Goal: Task Accomplishment & Management: Complete application form

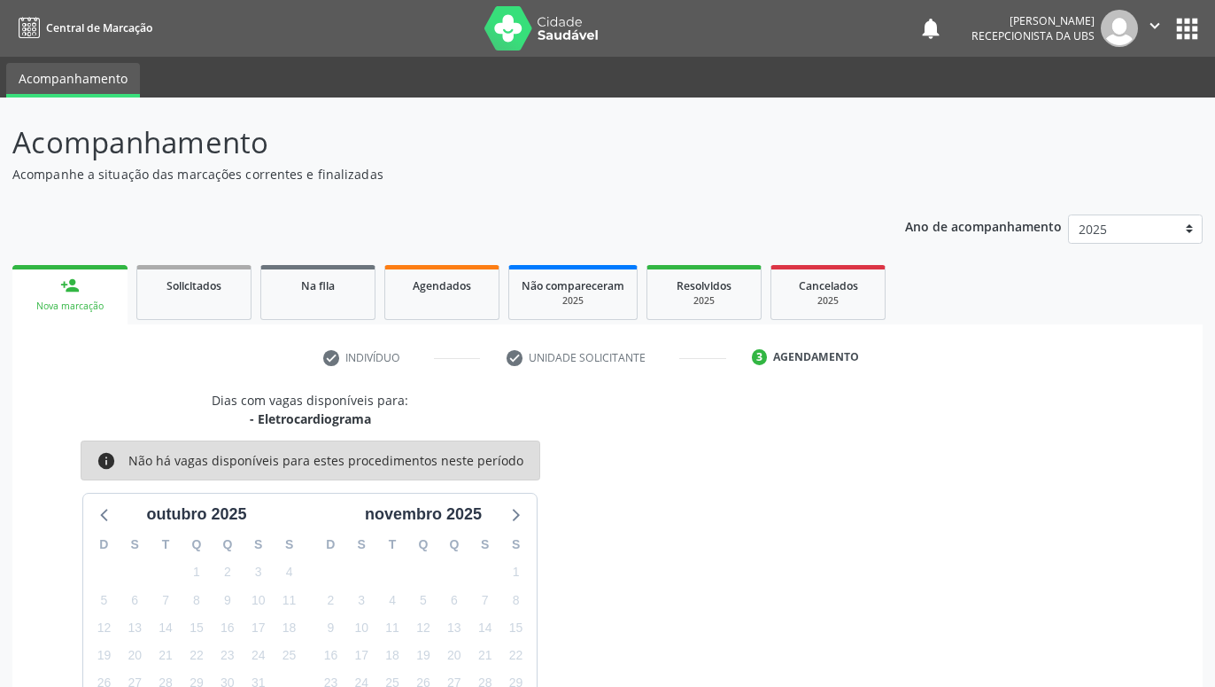
click at [83, 265] on link "person_add Nova marcação" at bounding box center [69, 294] width 115 height 59
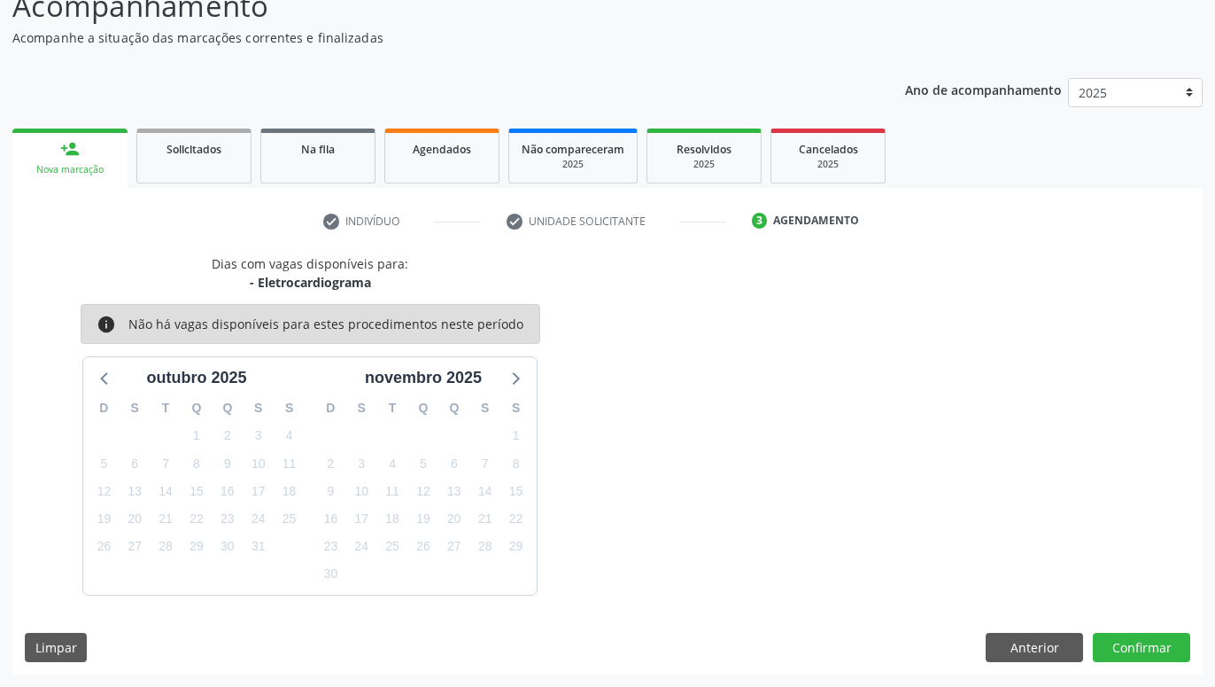
click at [58, 151] on link "person_add Nova marcação" at bounding box center [69, 157] width 115 height 59
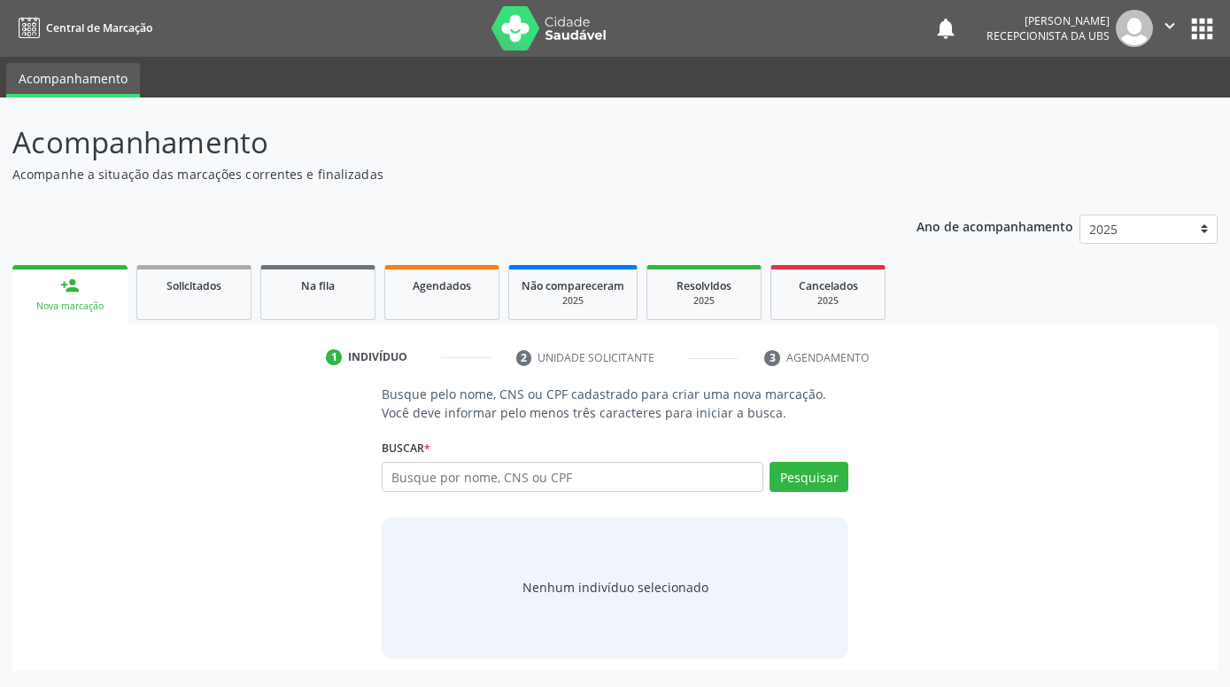
click at [443, 472] on input "text" at bounding box center [573, 477] width 382 height 30
type input "160176963360005"
click at [844, 468] on button "Pesquisar" at bounding box center [809, 477] width 79 height 30
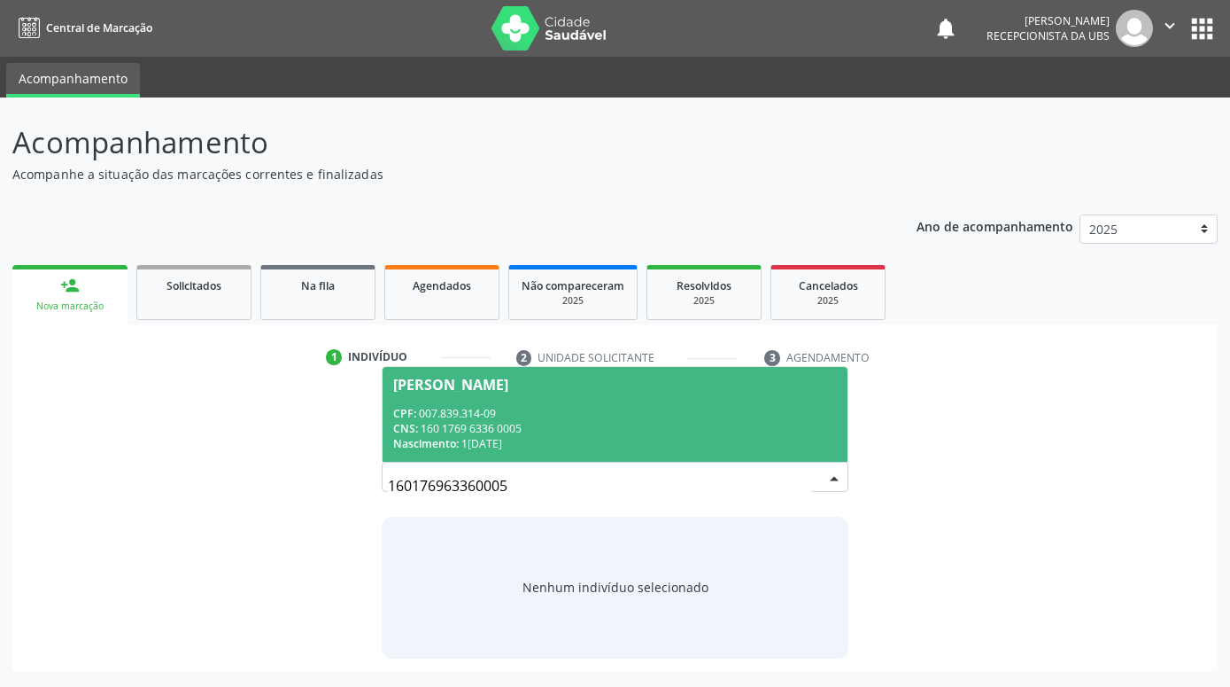
click at [742, 423] on div "CNS: 160 1769 6336 0005" at bounding box center [615, 428] width 444 height 15
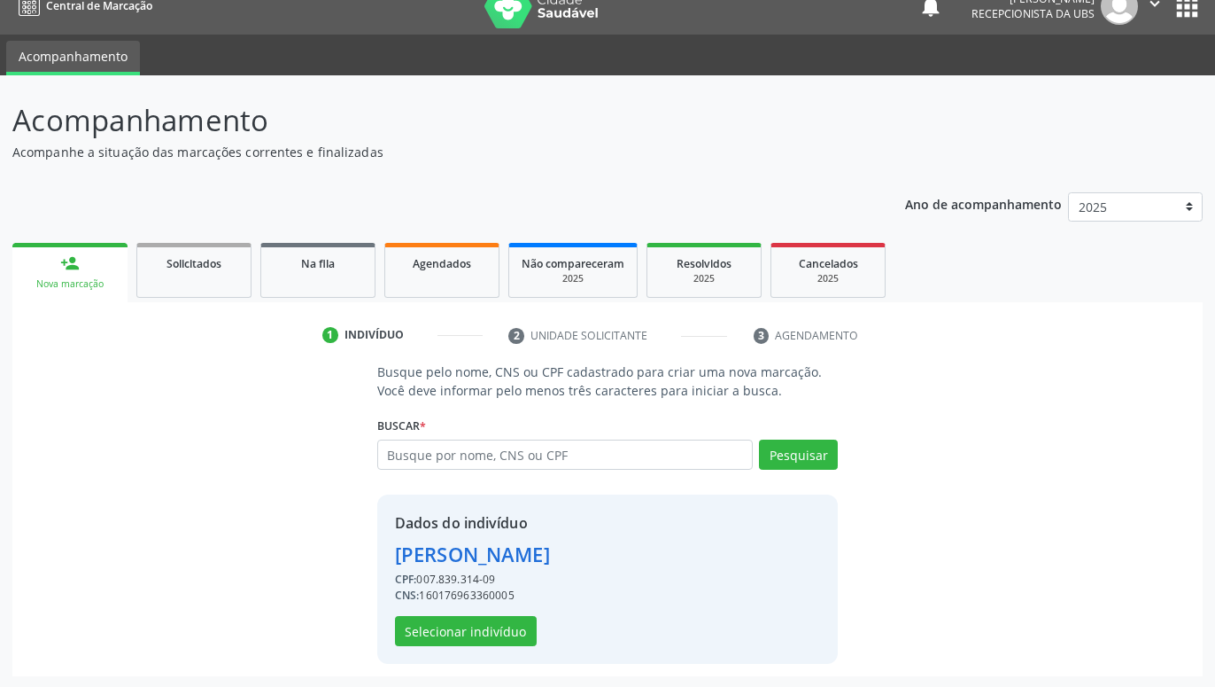
scroll to position [24, 0]
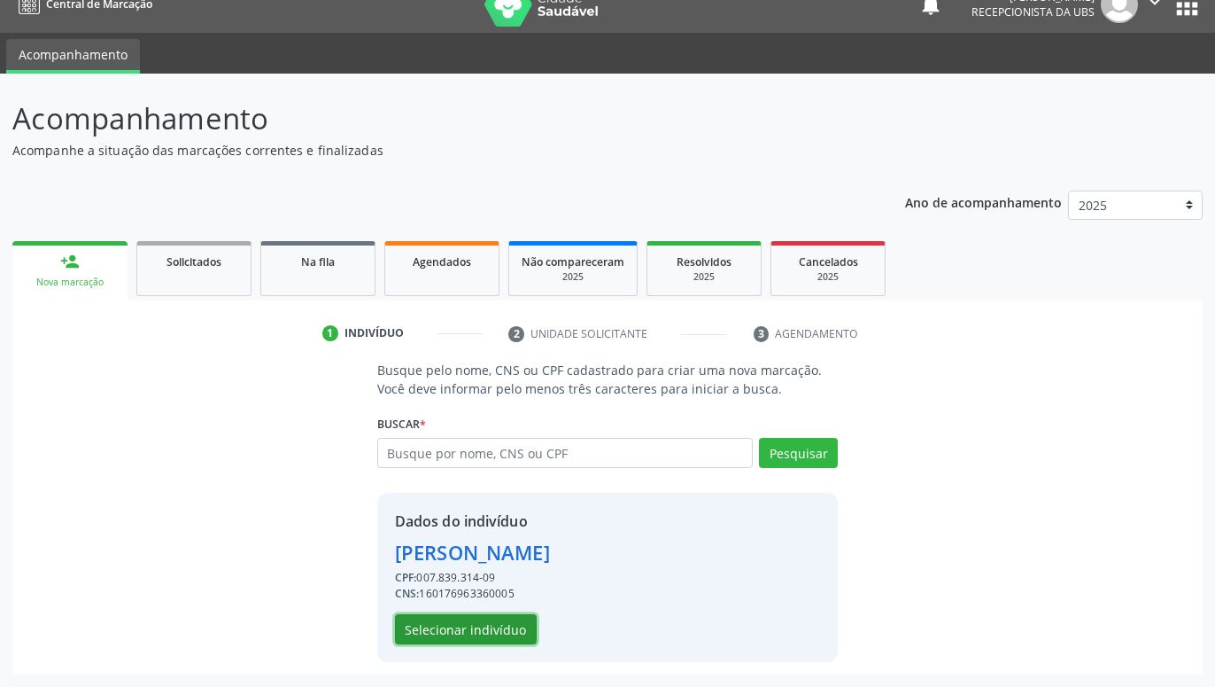
click at [524, 616] on button "Selecionar indivíduo" at bounding box center [466, 629] width 142 height 30
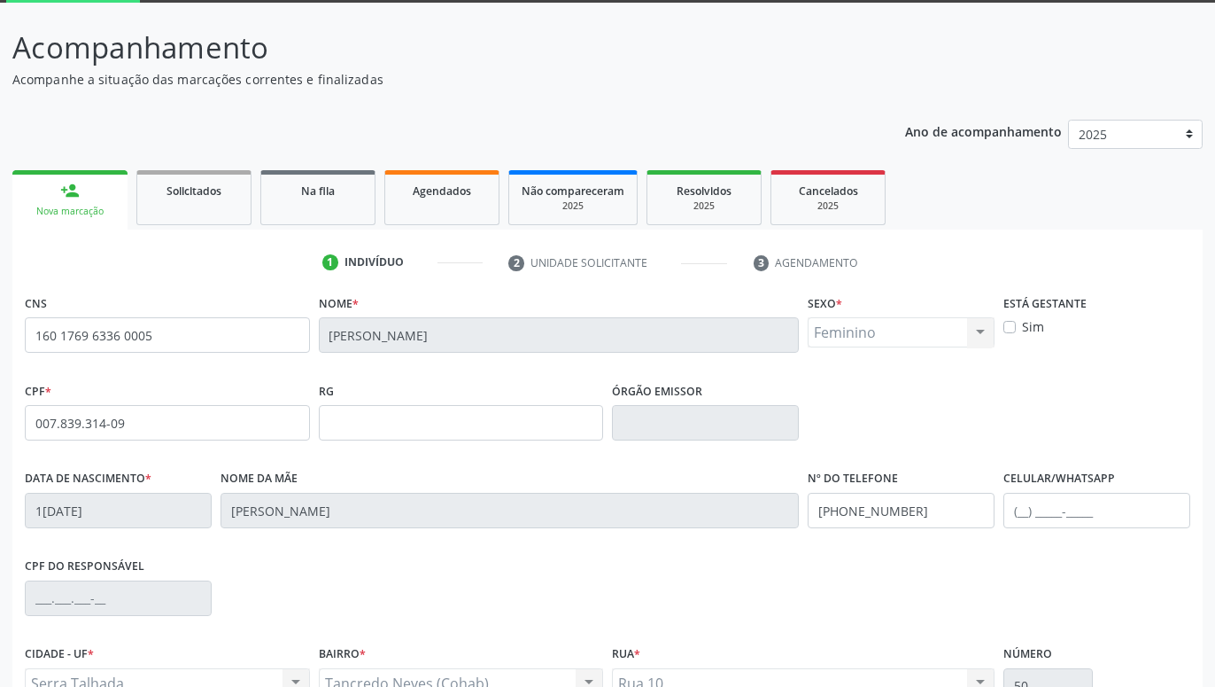
scroll to position [274, 0]
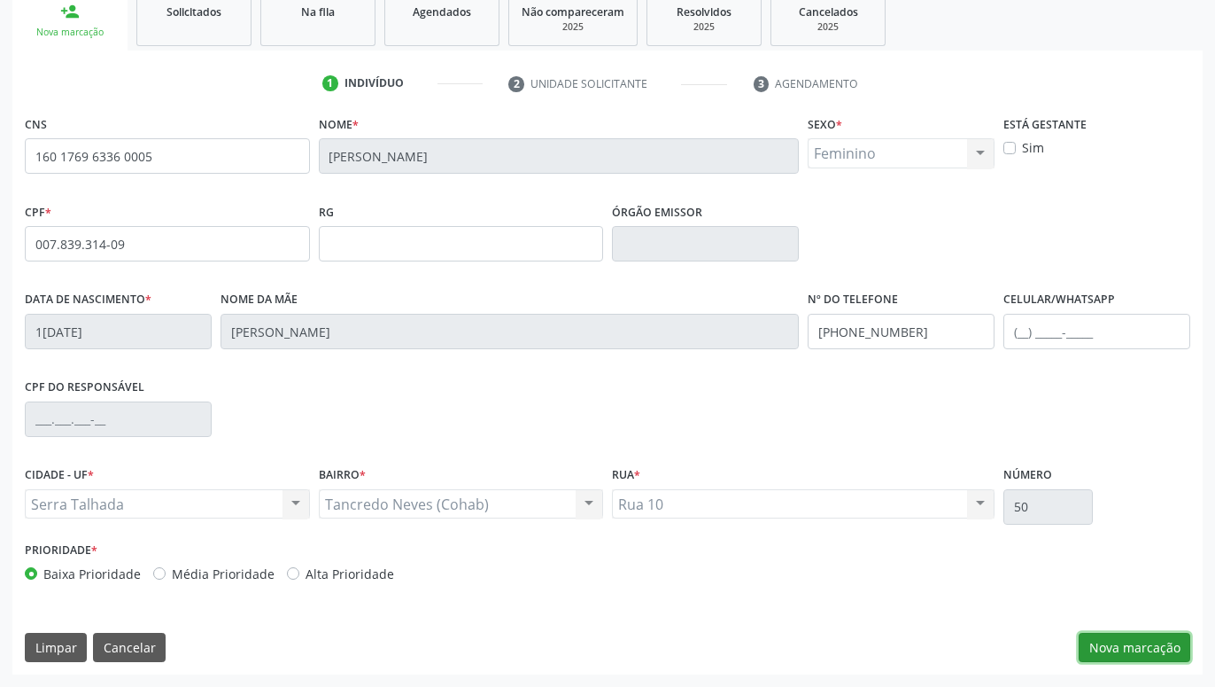
click at [1138, 643] on button "Nova marcação" at bounding box center [1135, 648] width 112 height 30
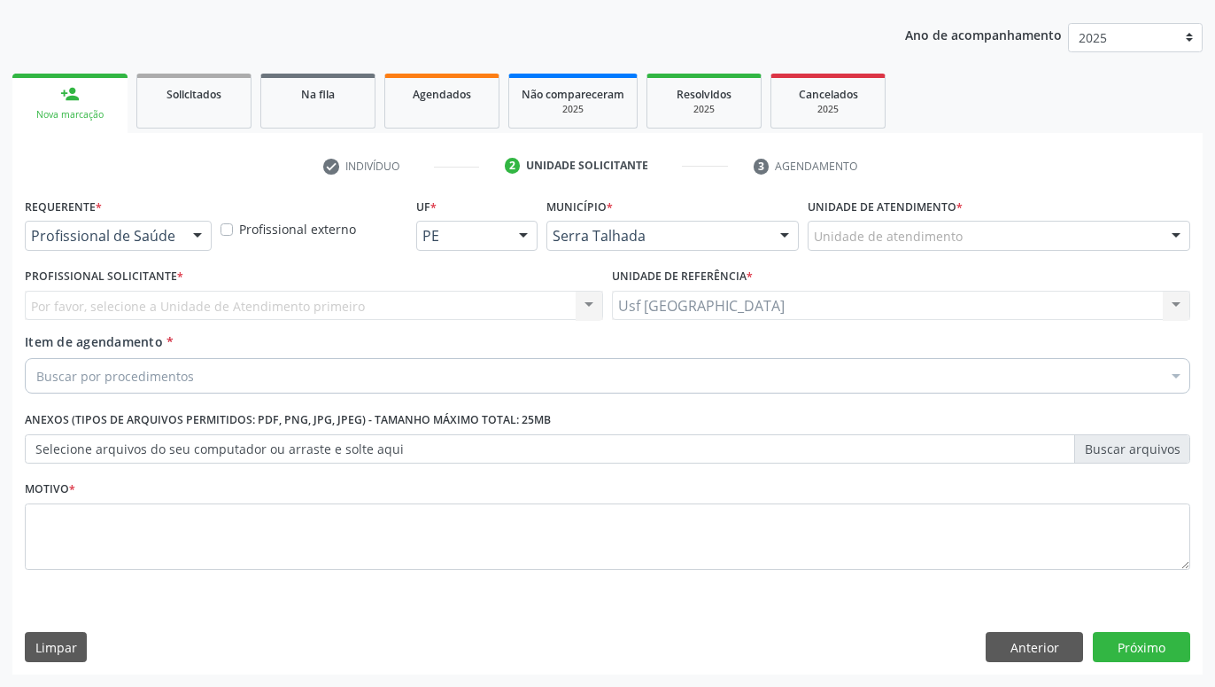
scroll to position [191, 0]
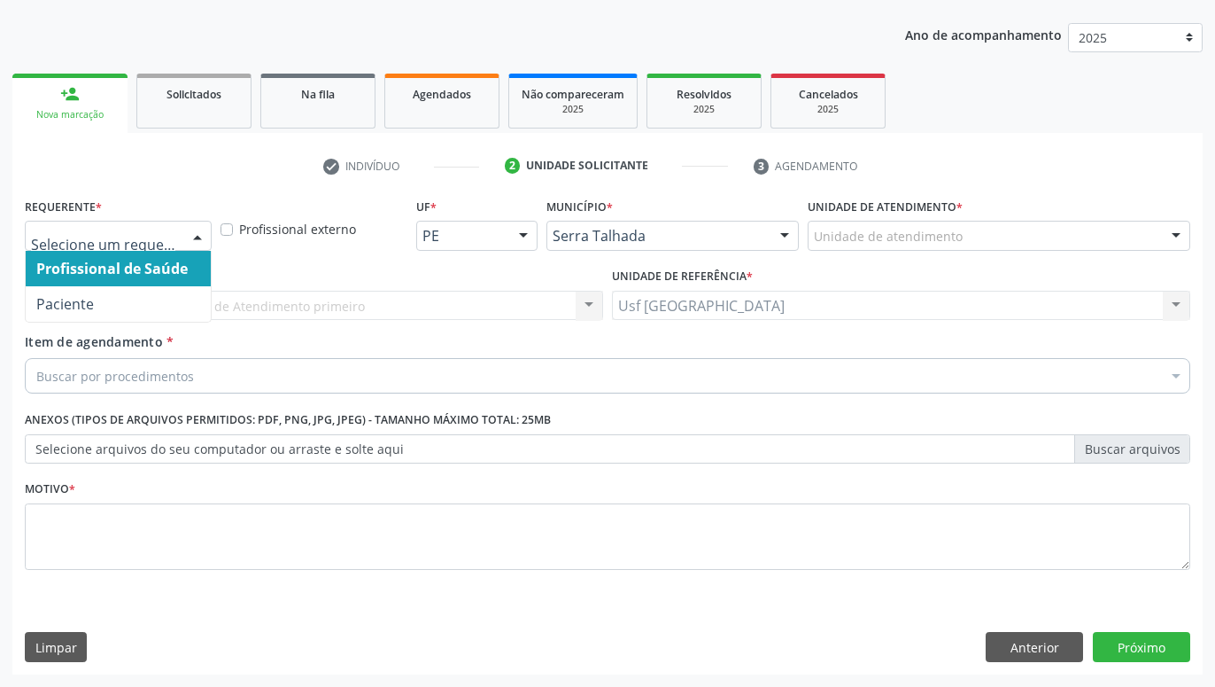
click at [190, 241] on div at bounding box center [197, 236] width 27 height 30
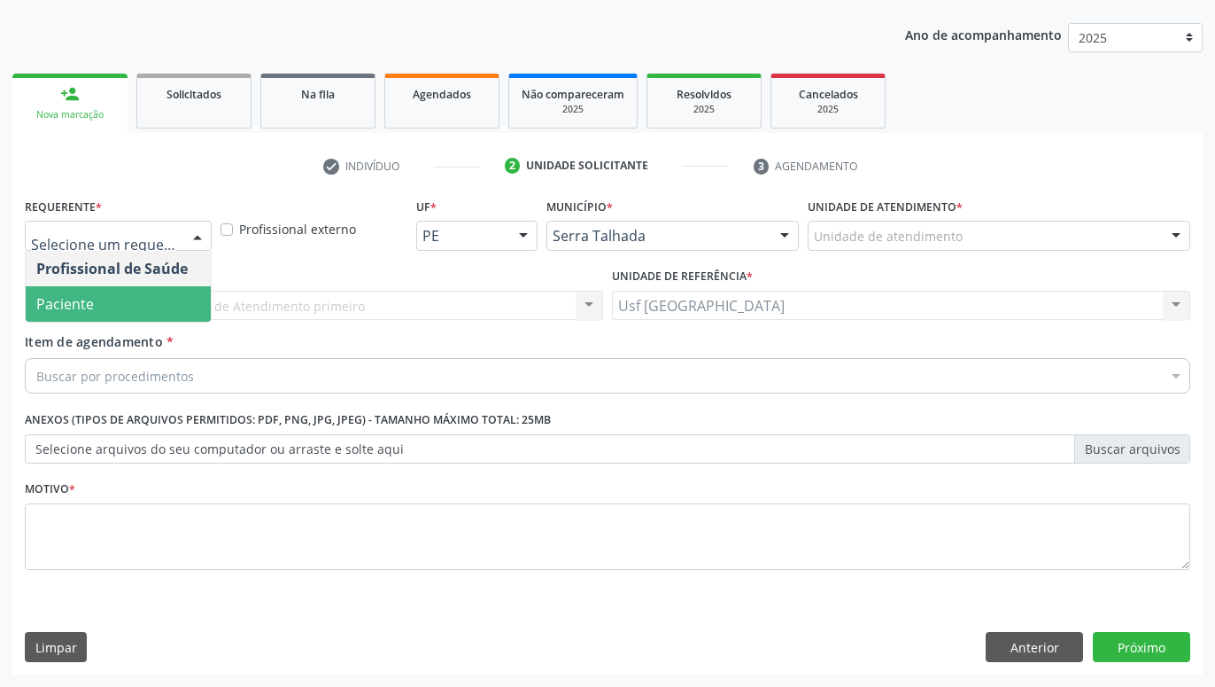
click at [156, 289] on span "Paciente" at bounding box center [118, 303] width 185 height 35
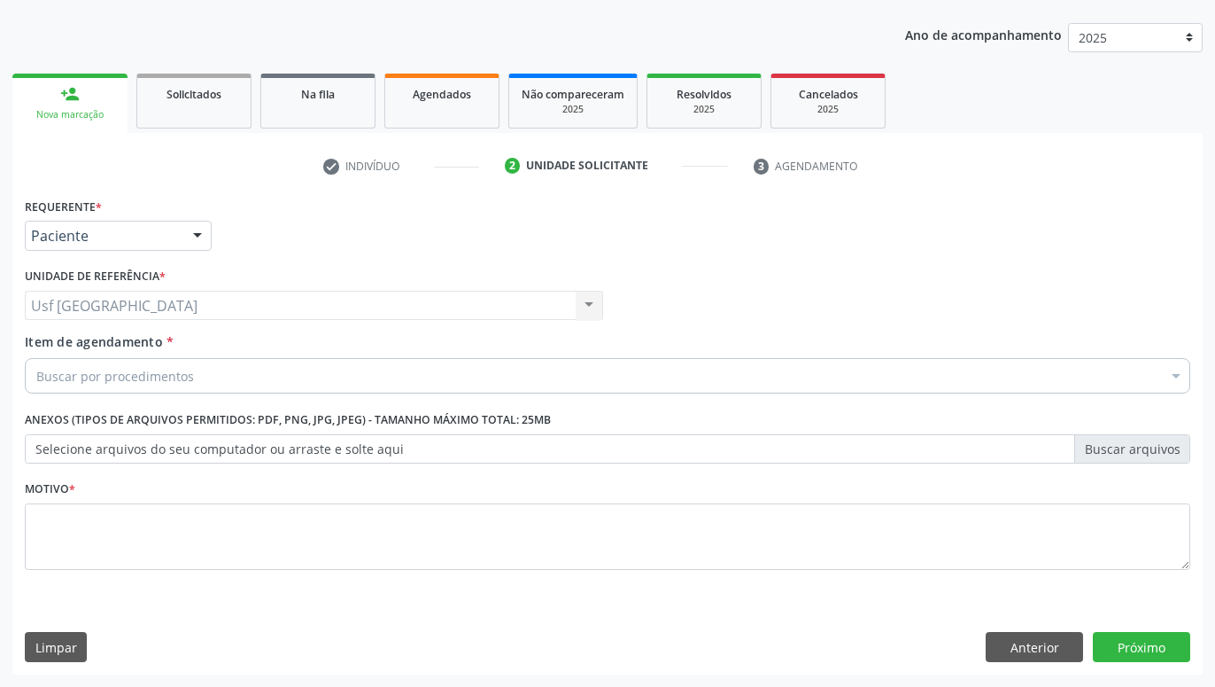
click at [195, 372] on div "Buscar por procedimentos" at bounding box center [608, 375] width 1166 height 35
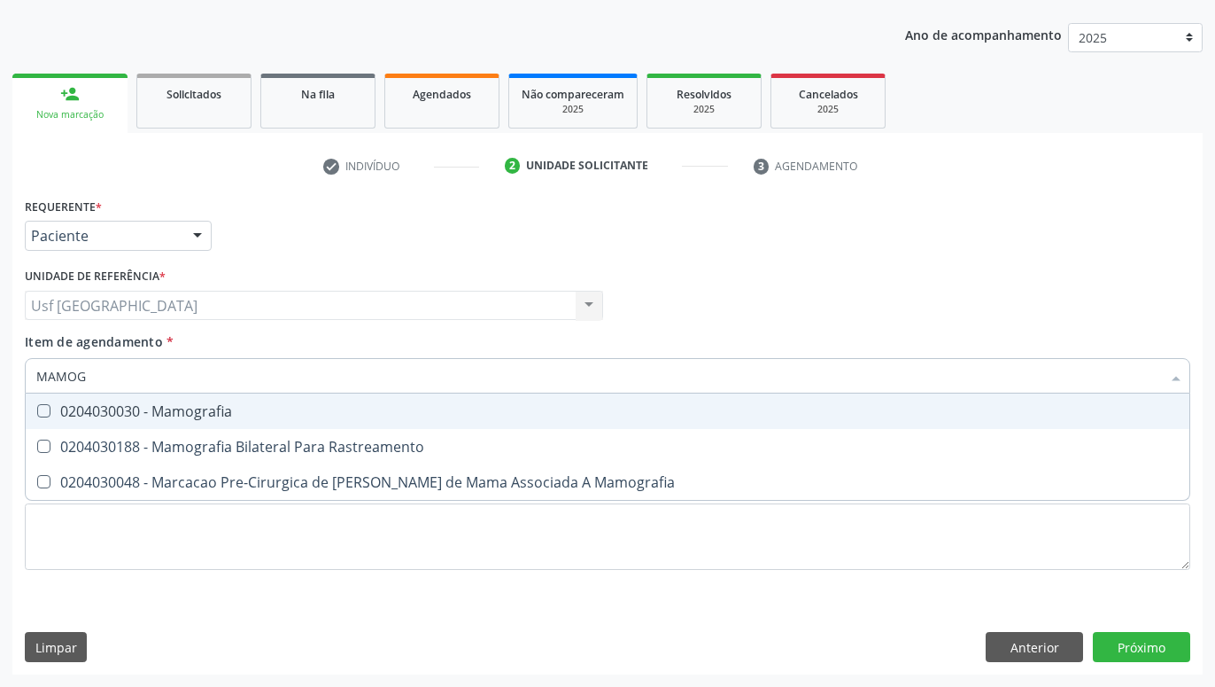
type input "MAMOGR"
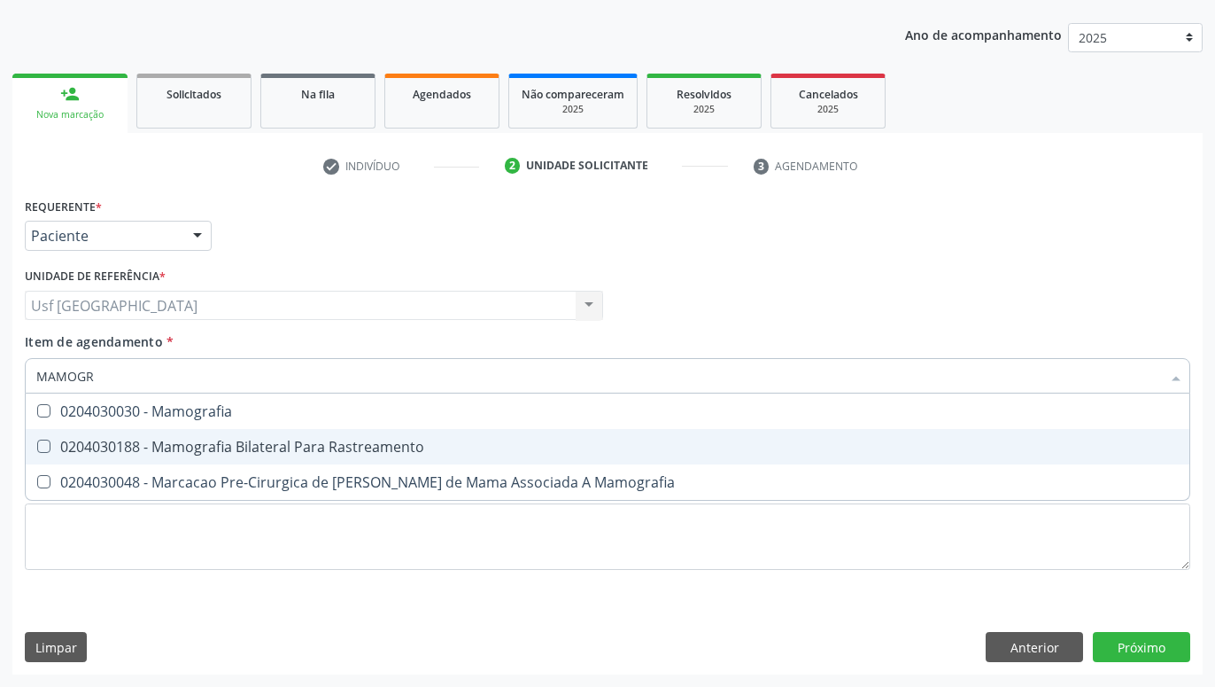
click at [136, 450] on div "0204030188 - Mamografia Bilateral Para Rastreamento" at bounding box center [607, 446] width 1143 height 14
checkbox Rastreamento "true"
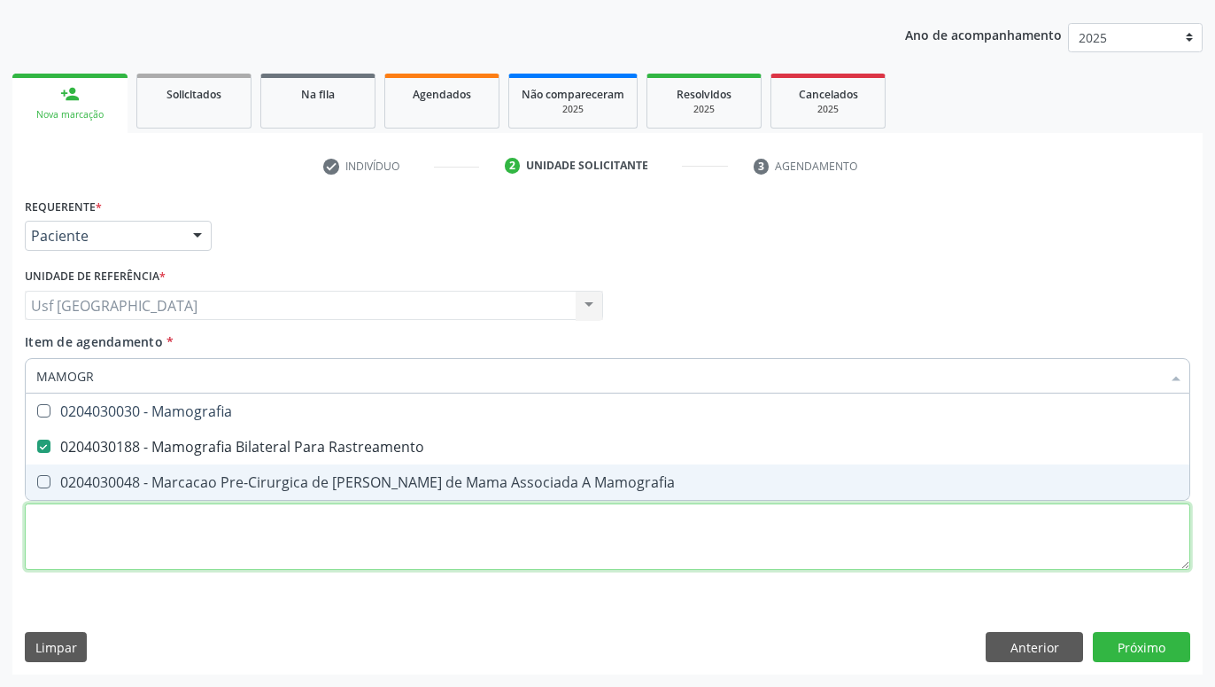
click at [157, 555] on textarea at bounding box center [608, 536] width 1166 height 67
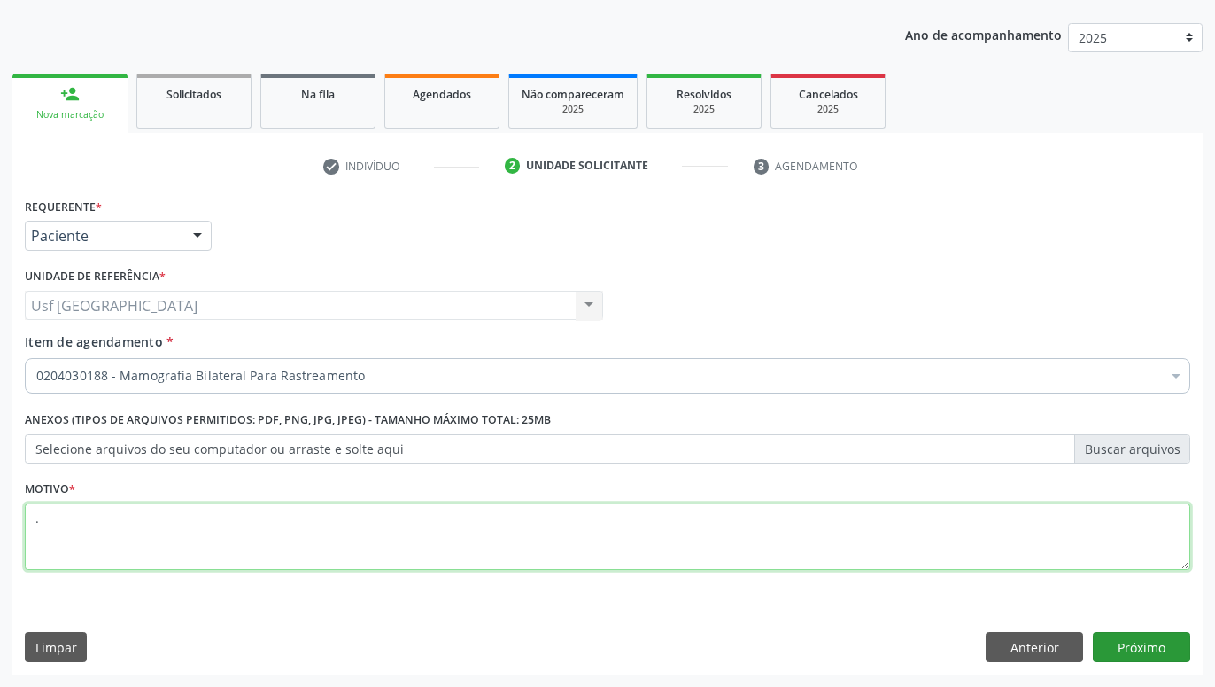
type textarea "."
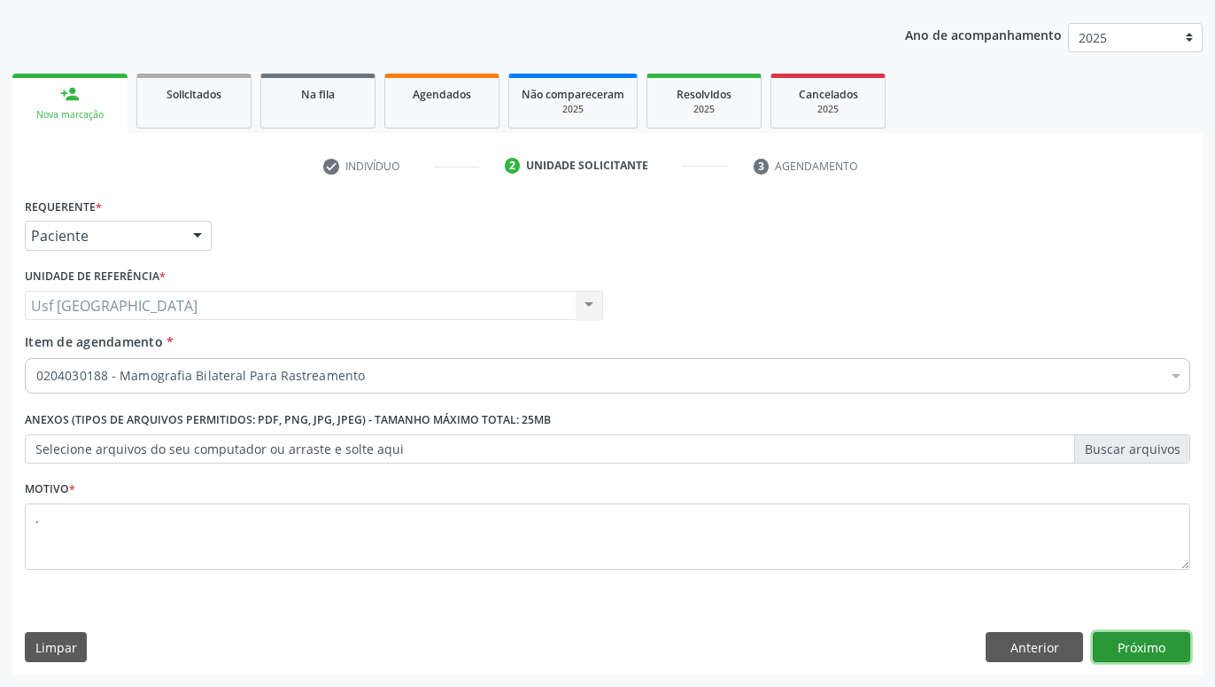
click at [1149, 639] on button "Próximo" at bounding box center [1141, 647] width 97 height 30
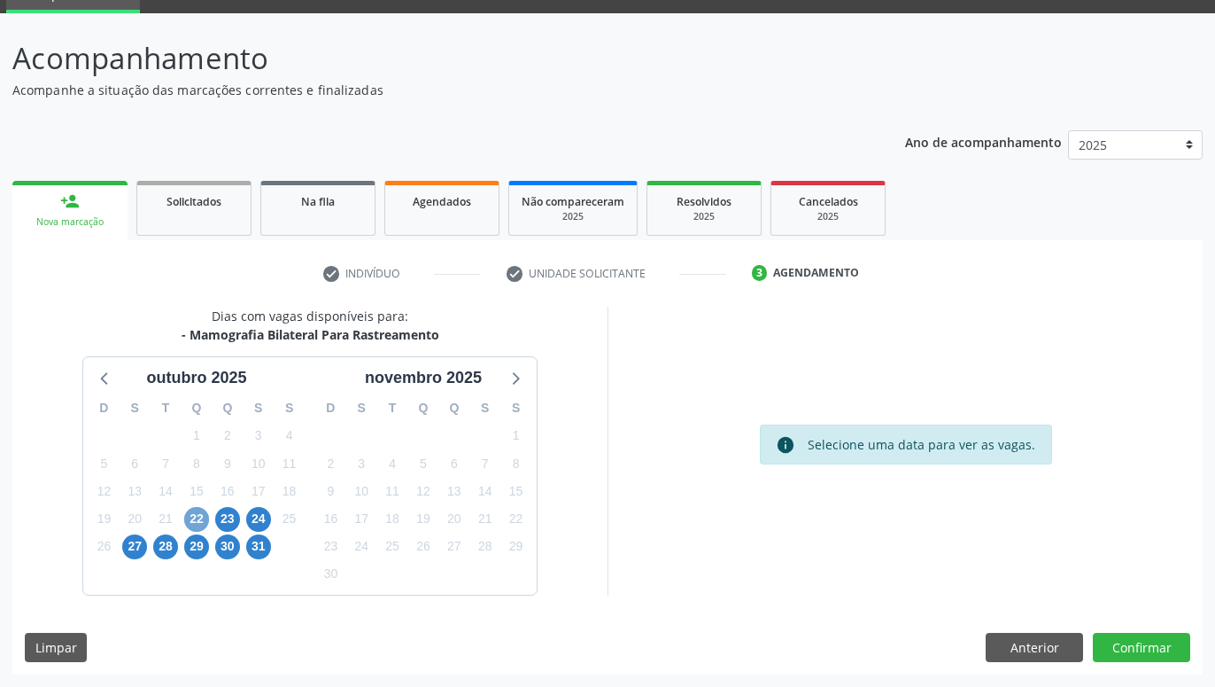
click at [202, 512] on span "22" at bounding box center [196, 519] width 25 height 25
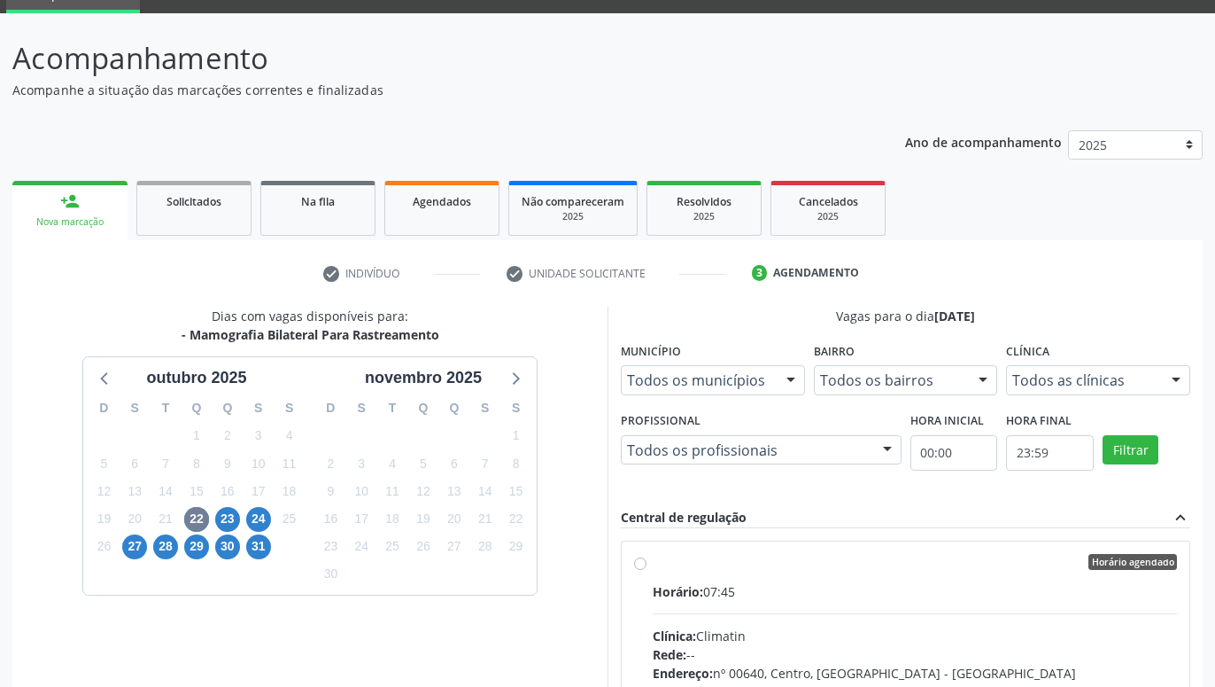
click at [647, 564] on div "Horário agendado Horário: 07:45 Clínica: Climatin Rede: -- Endereço: nº 00640, …" at bounding box center [905, 690] width 543 height 272
radio input "true"
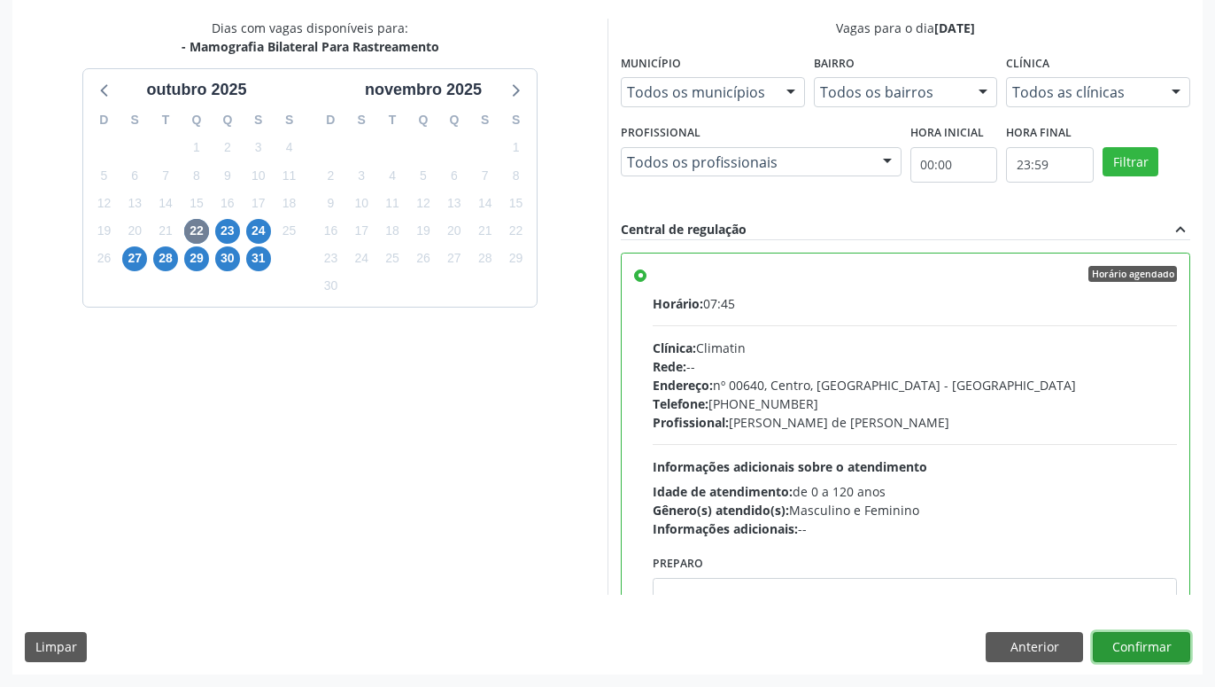
click at [1130, 652] on button "Confirmar" at bounding box center [1141, 647] width 97 height 30
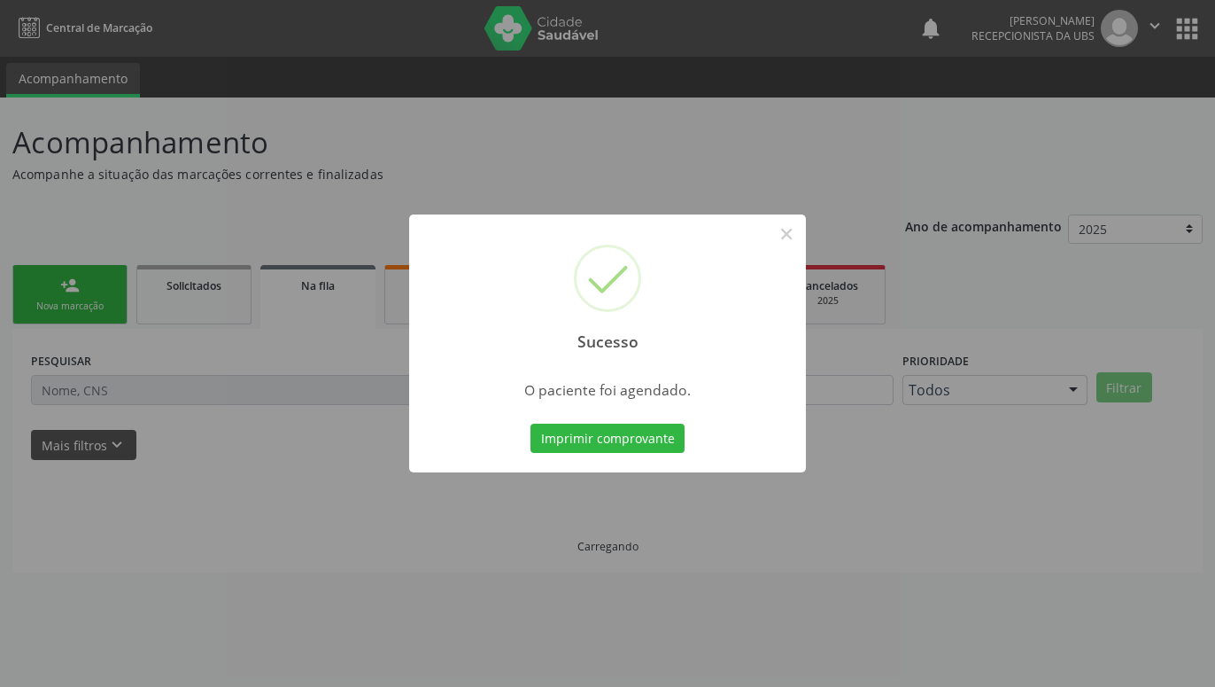
scroll to position [0, 0]
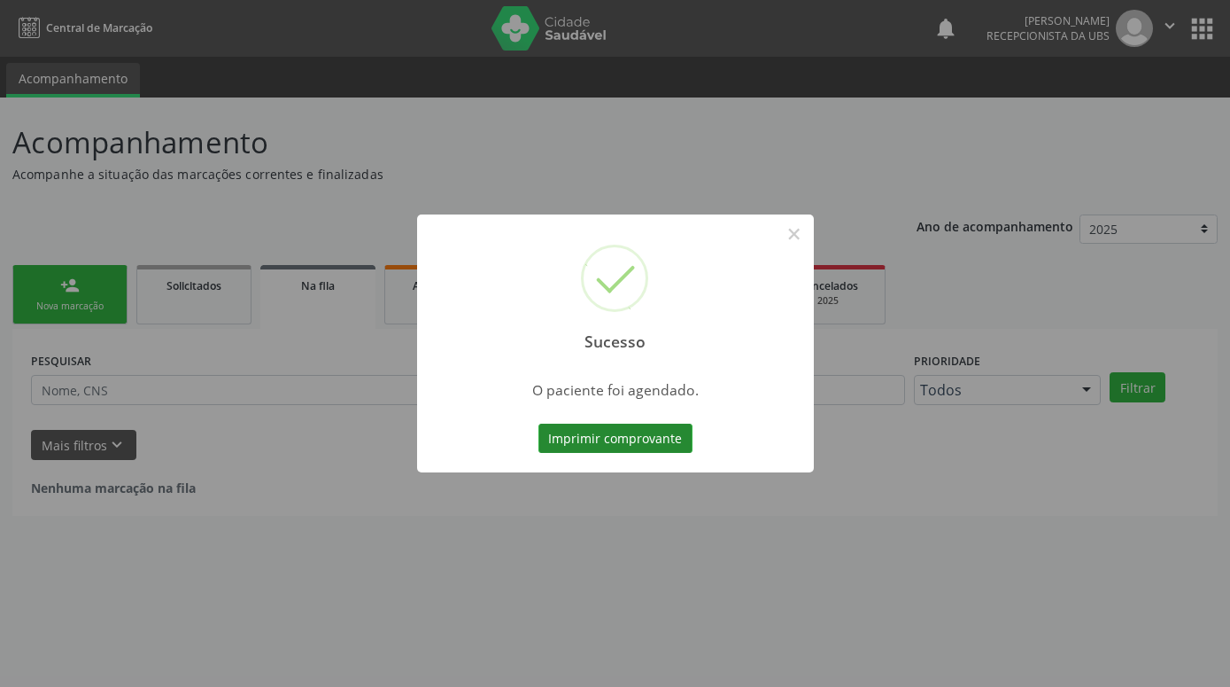
click at [651, 433] on button "Imprimir comprovante" at bounding box center [616, 438] width 154 height 30
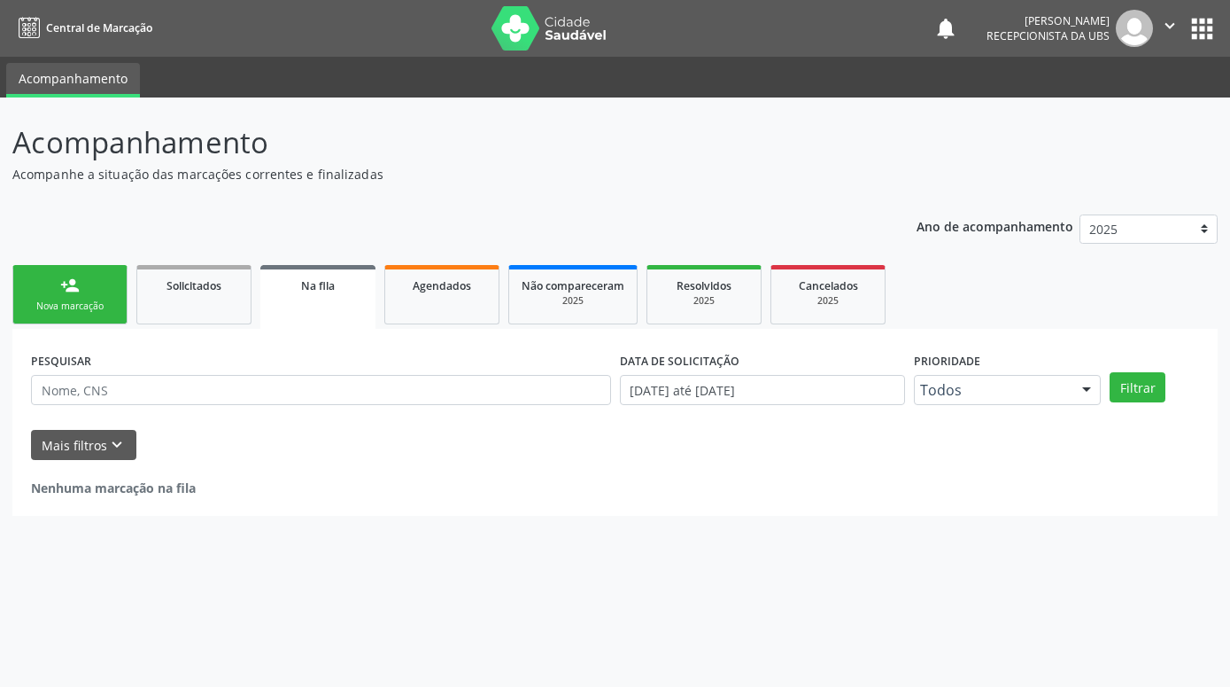
click at [74, 290] on div "person_add" at bounding box center [69, 285] width 19 height 19
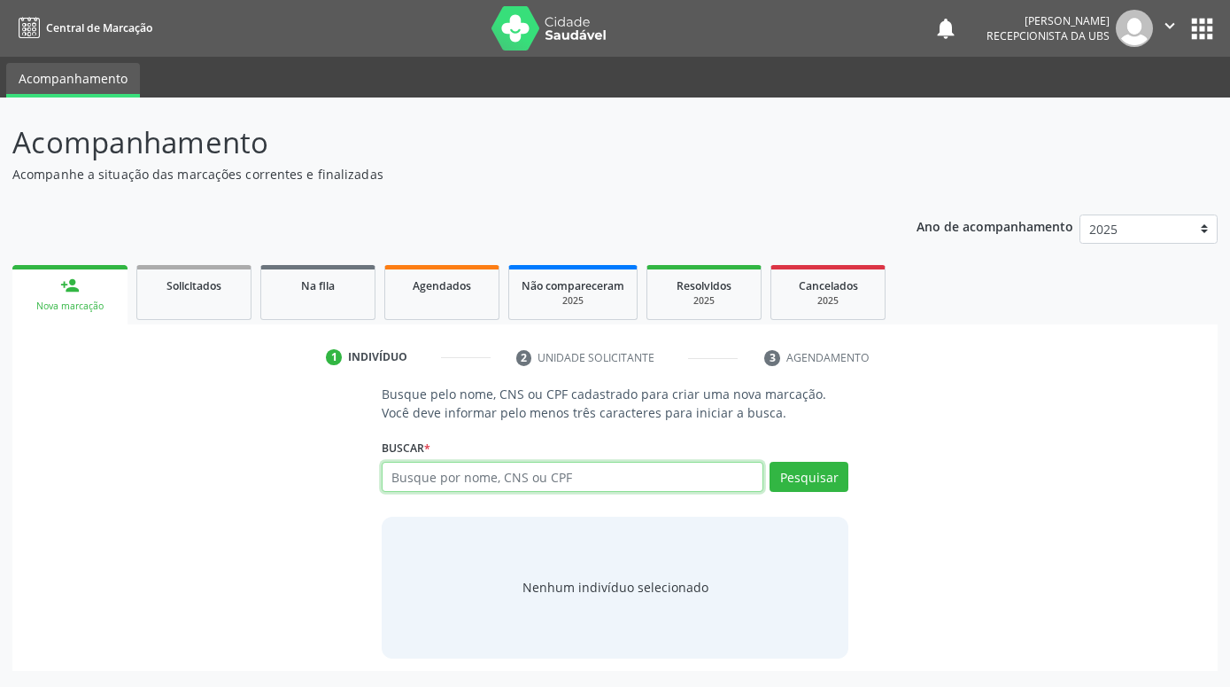
click at [451, 478] on input "text" at bounding box center [573, 477] width 382 height 30
paste input "Tomás Ferraz Dias de Souza"
type input "Tomás Ferraz Dias de Souza"
click at [850, 480] on div "Busque pelo nome, CNS ou CPF cadastrado para criar uma nova marcação. Você deve…" at bounding box center [615, 520] width 492 height 273
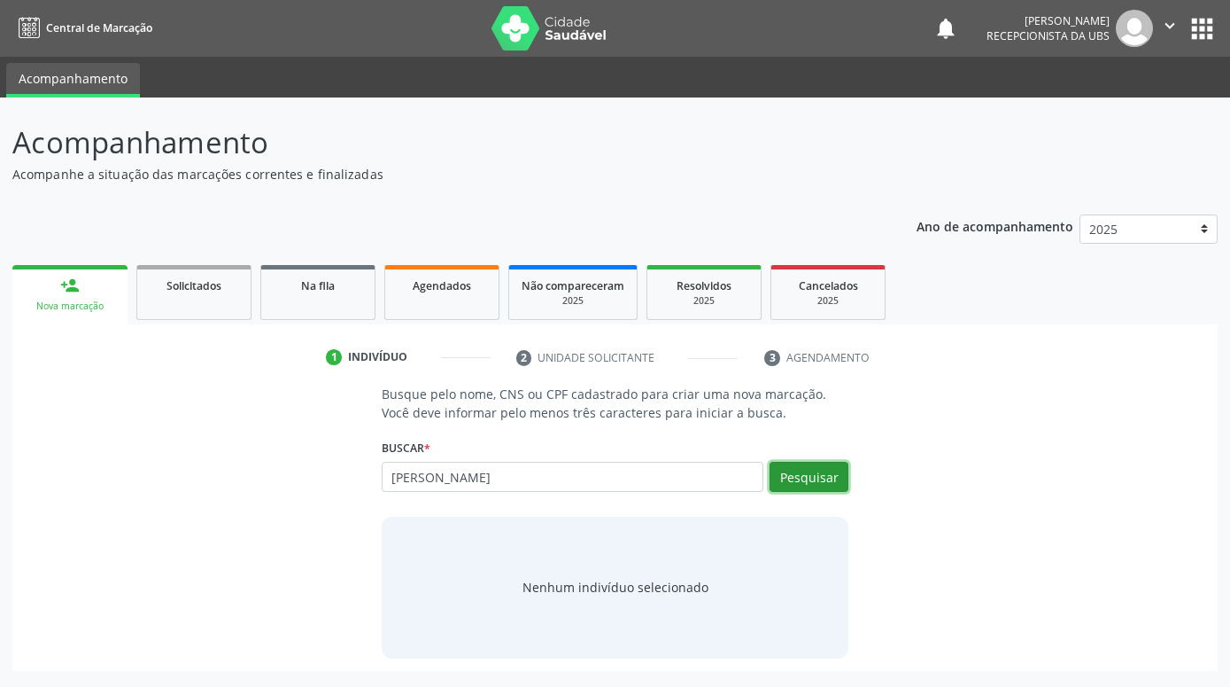
click at [818, 475] on button "Pesquisar" at bounding box center [809, 477] width 79 height 30
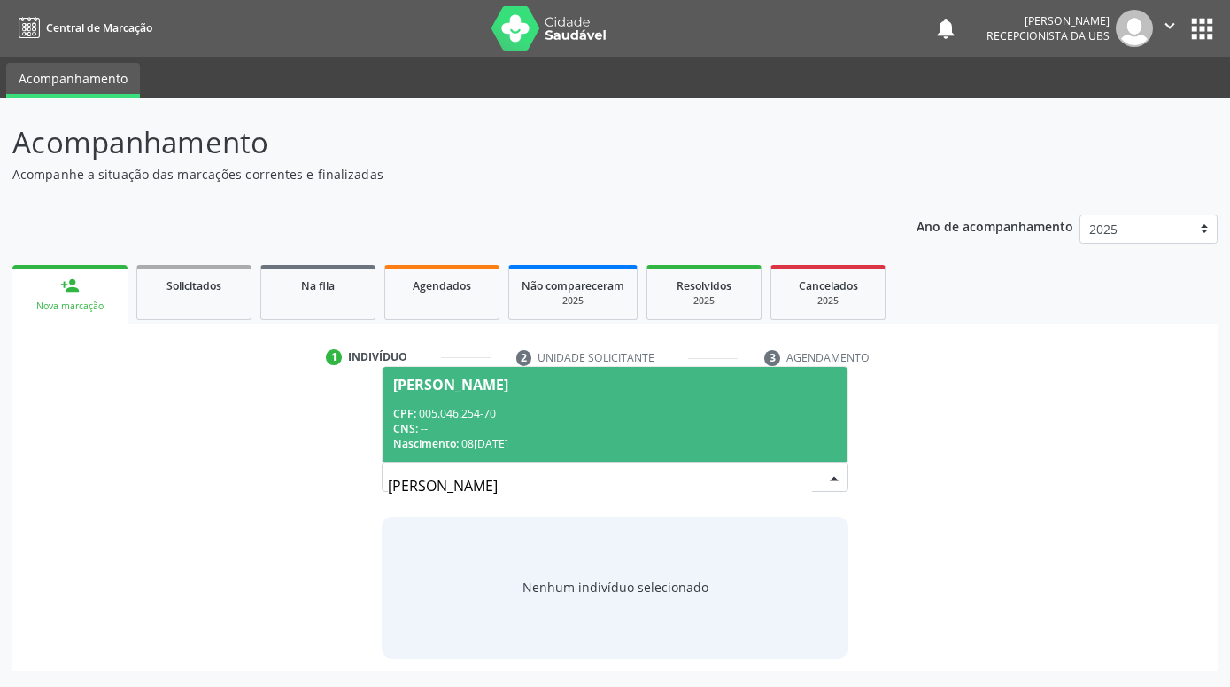
click at [628, 418] on div "CPF: 005.046.254-70" at bounding box center [615, 413] width 444 height 15
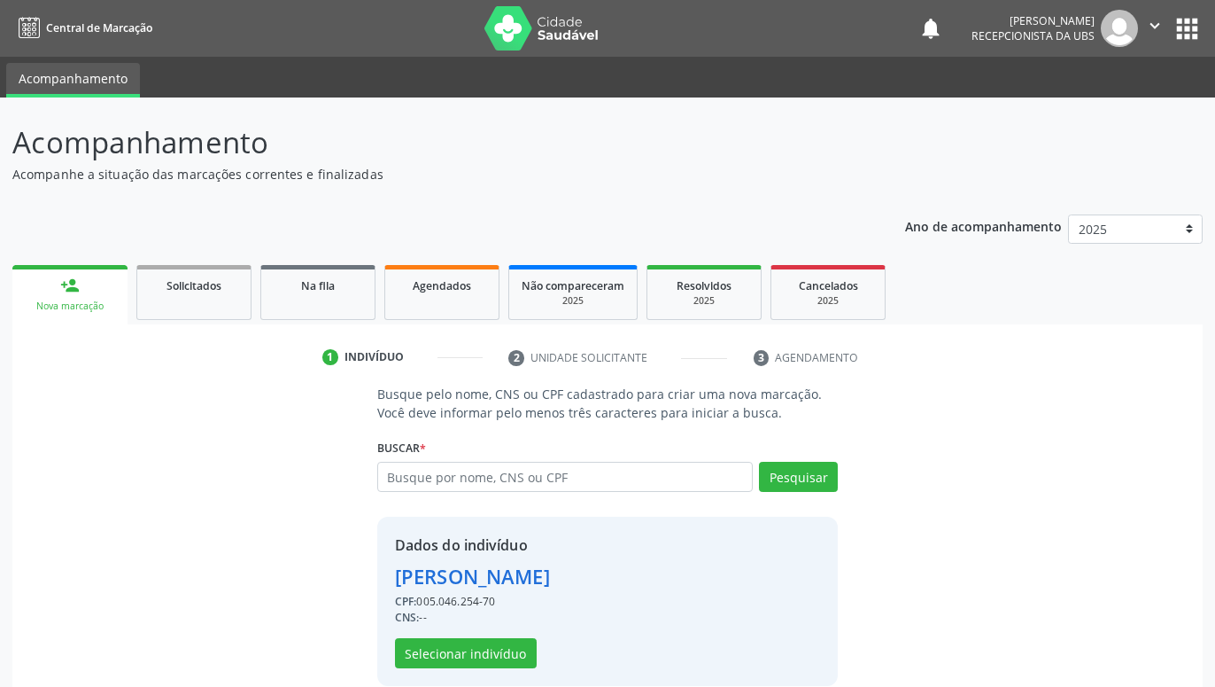
scroll to position [24, 0]
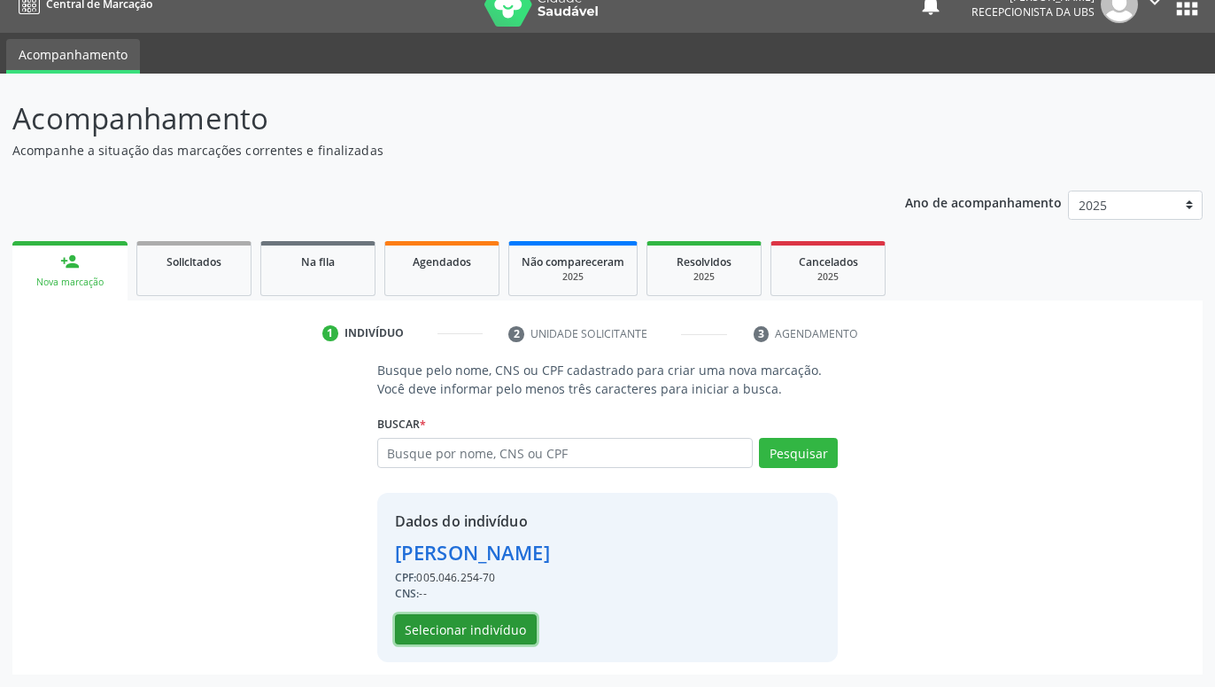
click at [505, 632] on button "Selecionar indivíduo" at bounding box center [466, 629] width 142 height 30
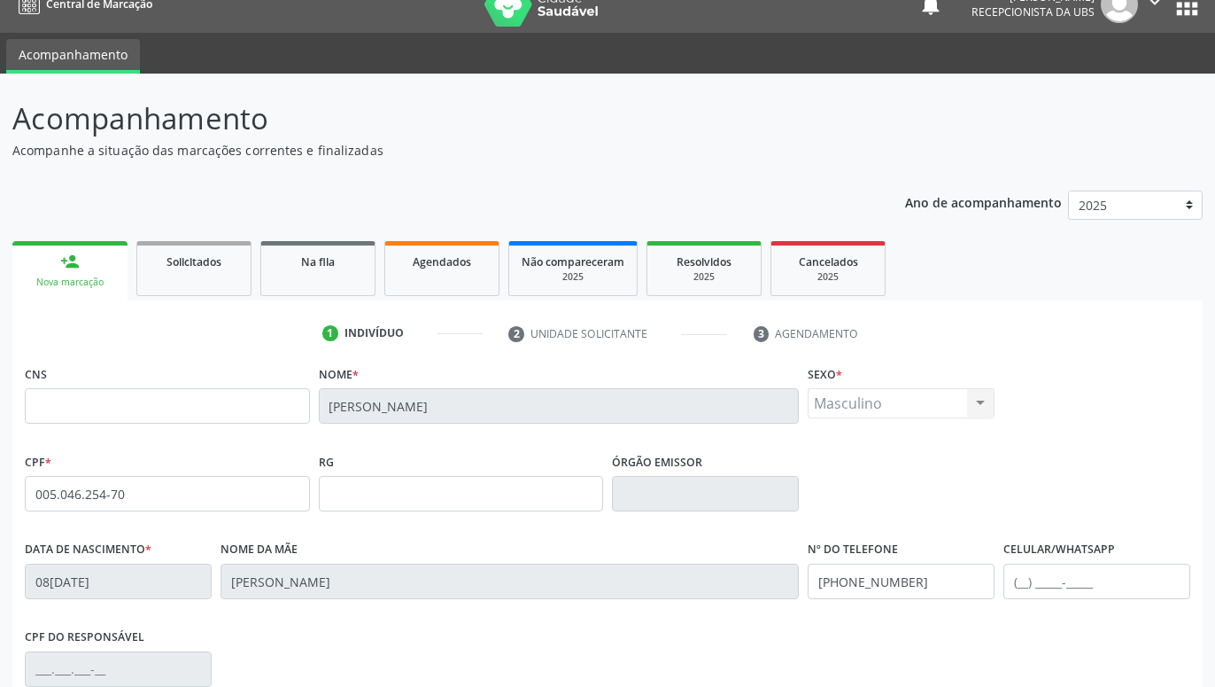
scroll to position [274, 0]
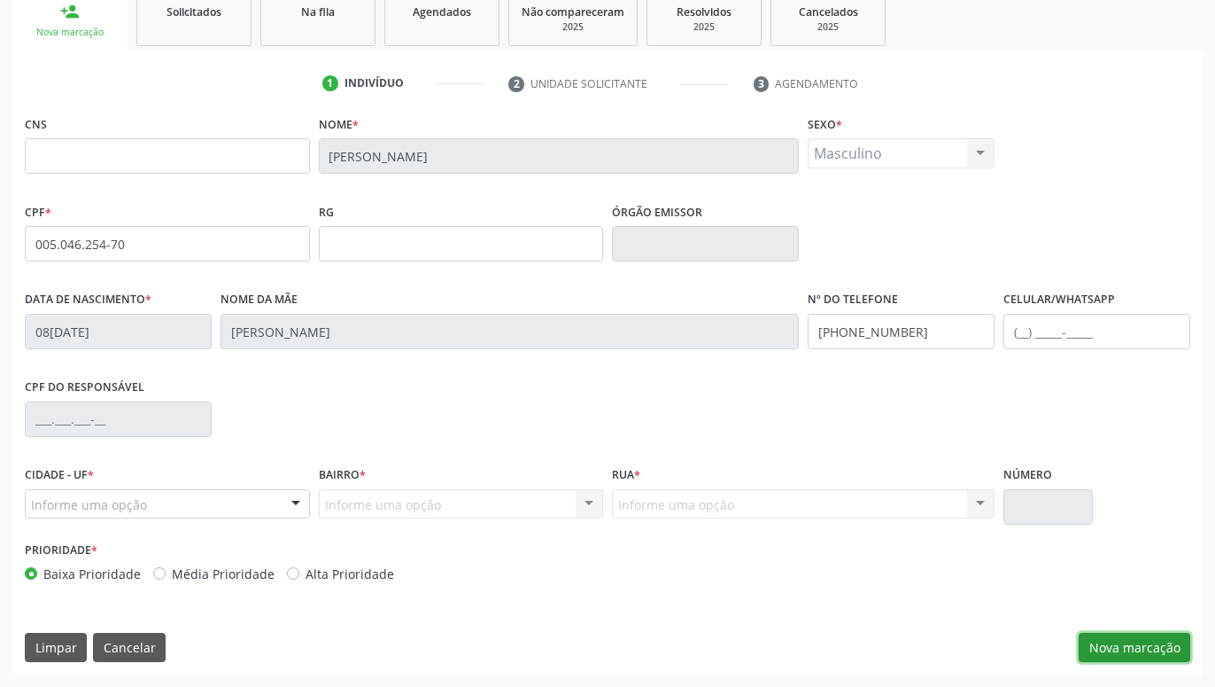
click at [1106, 639] on button "Nova marcação" at bounding box center [1135, 648] width 112 height 30
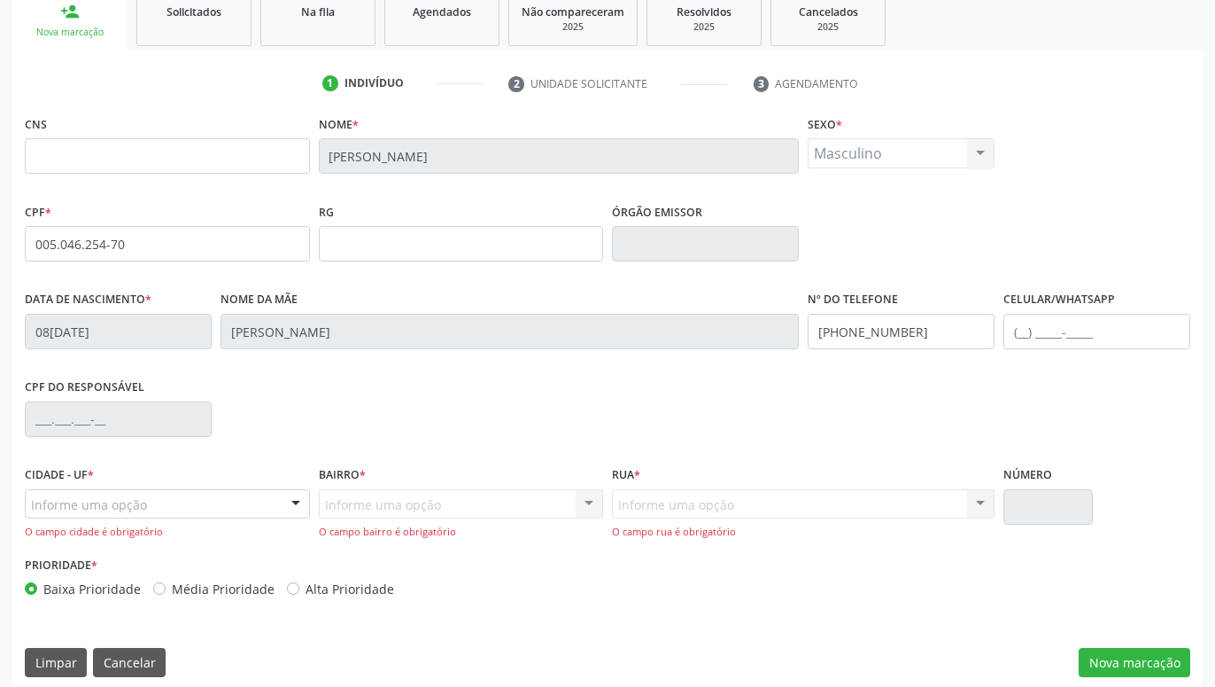
click at [290, 504] on div at bounding box center [296, 505] width 27 height 30
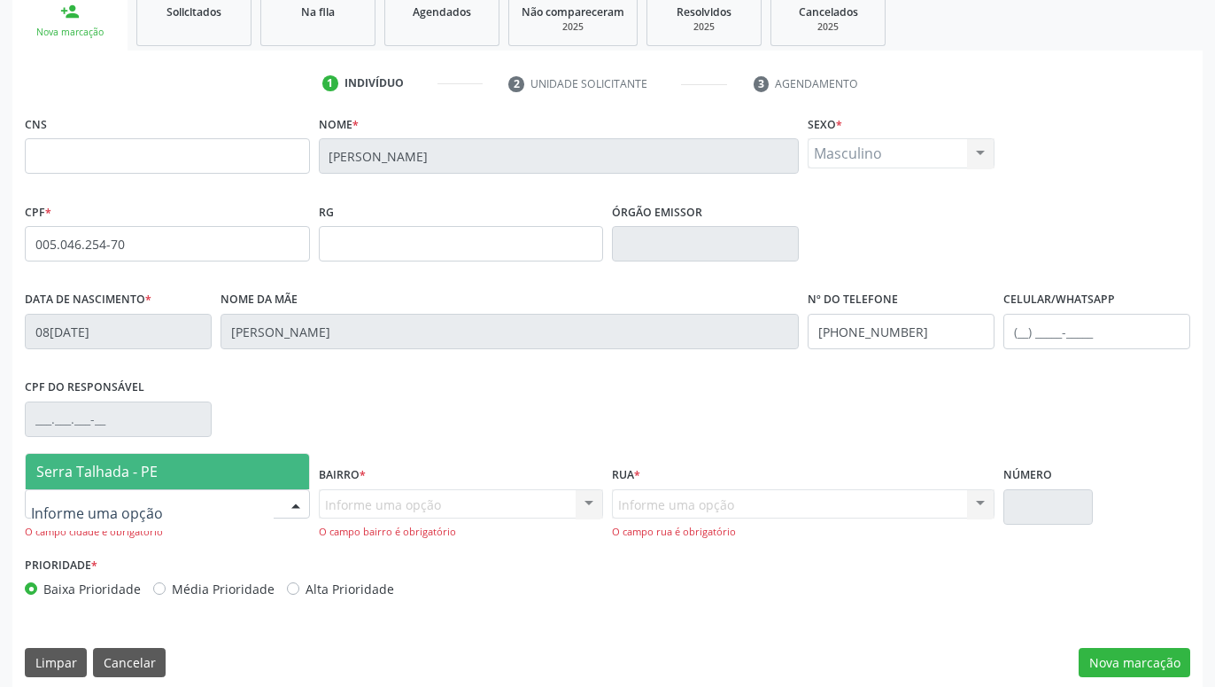
click at [253, 462] on span "Serra Talhada - PE" at bounding box center [167, 471] width 283 height 35
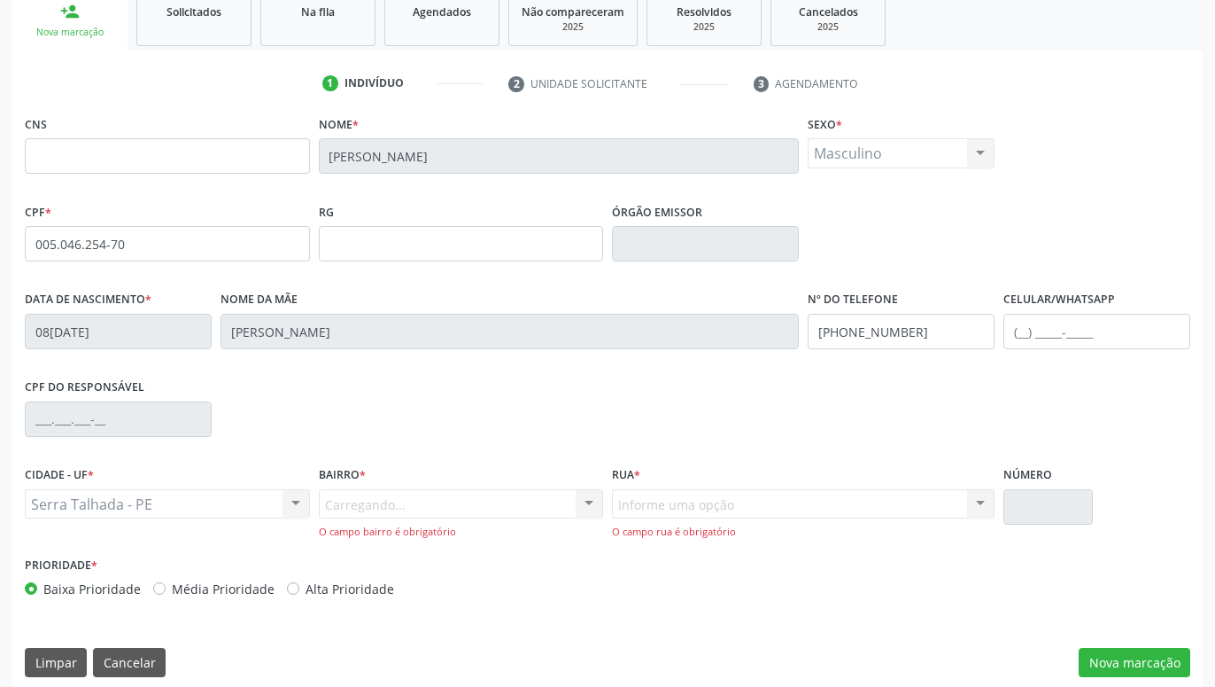
click at [365, 497] on div "Carregando... Nenhum resultado encontrado para: " " Nenhuma opção encontrada. D…" at bounding box center [461, 514] width 285 height 50
click at [392, 514] on div "Carregando... Nenhum resultado encontrado para: " " Nenhuma opção encontrada. D…" at bounding box center [461, 514] width 285 height 50
click at [400, 504] on div "Carregando... Nenhum resultado encontrado para: " " Nenhuma opção encontrada. D…" at bounding box center [461, 514] width 285 height 50
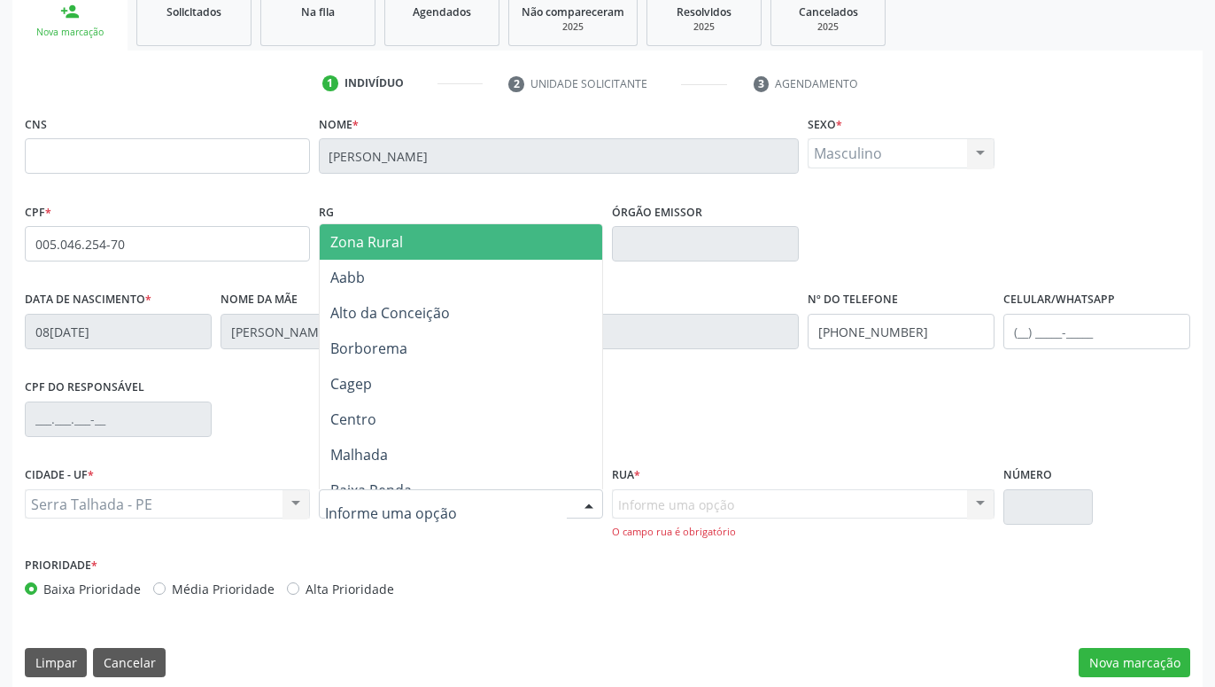
click at [465, 514] on input "text" at bounding box center [446, 512] width 243 height 35
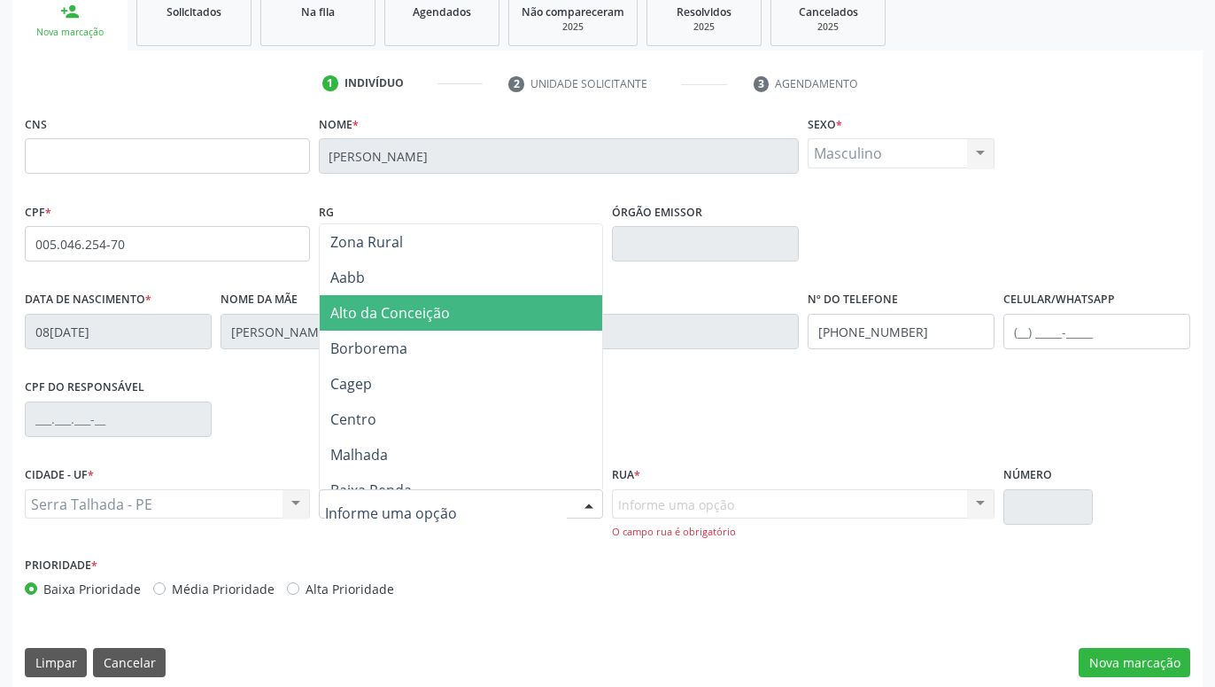
click at [420, 316] on span "Alto da Conceição" at bounding box center [390, 312] width 120 height 19
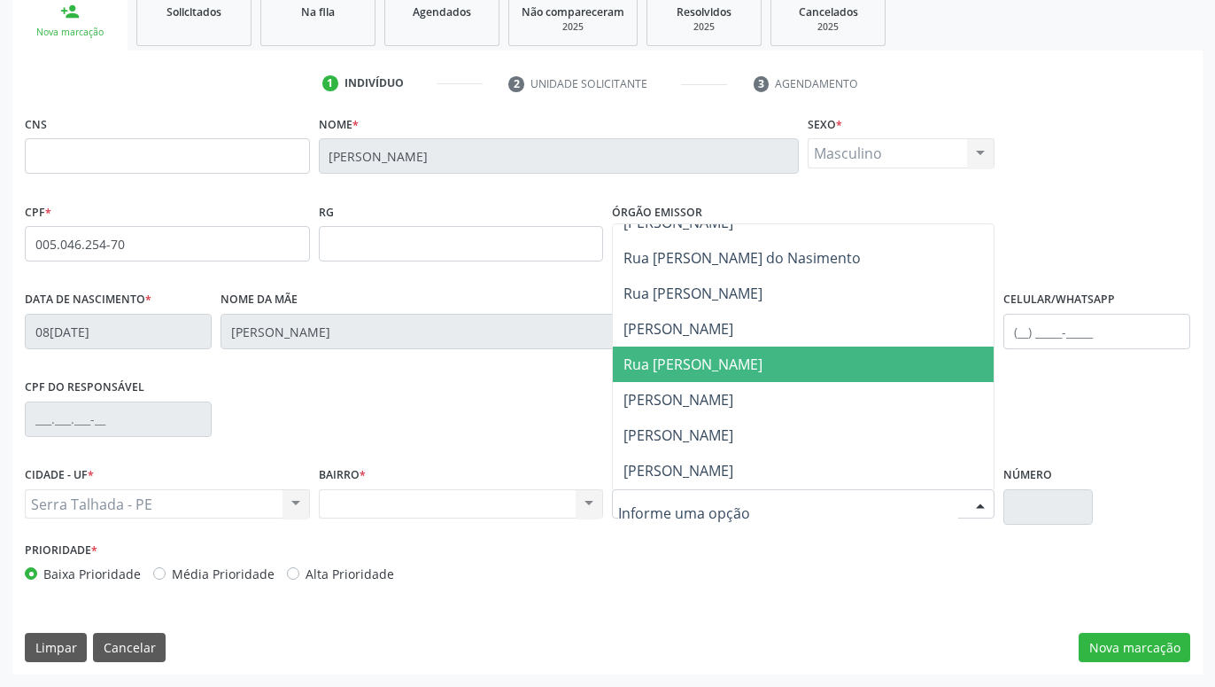
scroll to position [702, 0]
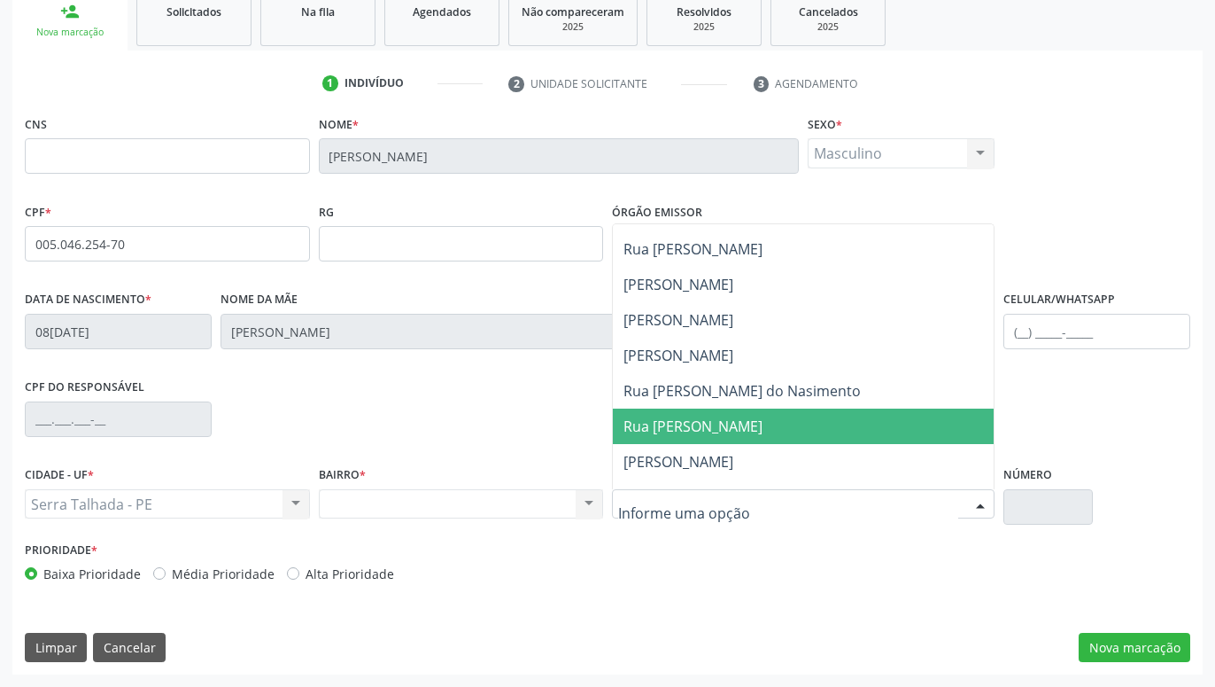
click at [705, 417] on span "Rua Manoel Pereira Lins" at bounding box center [693, 425] width 139 height 19
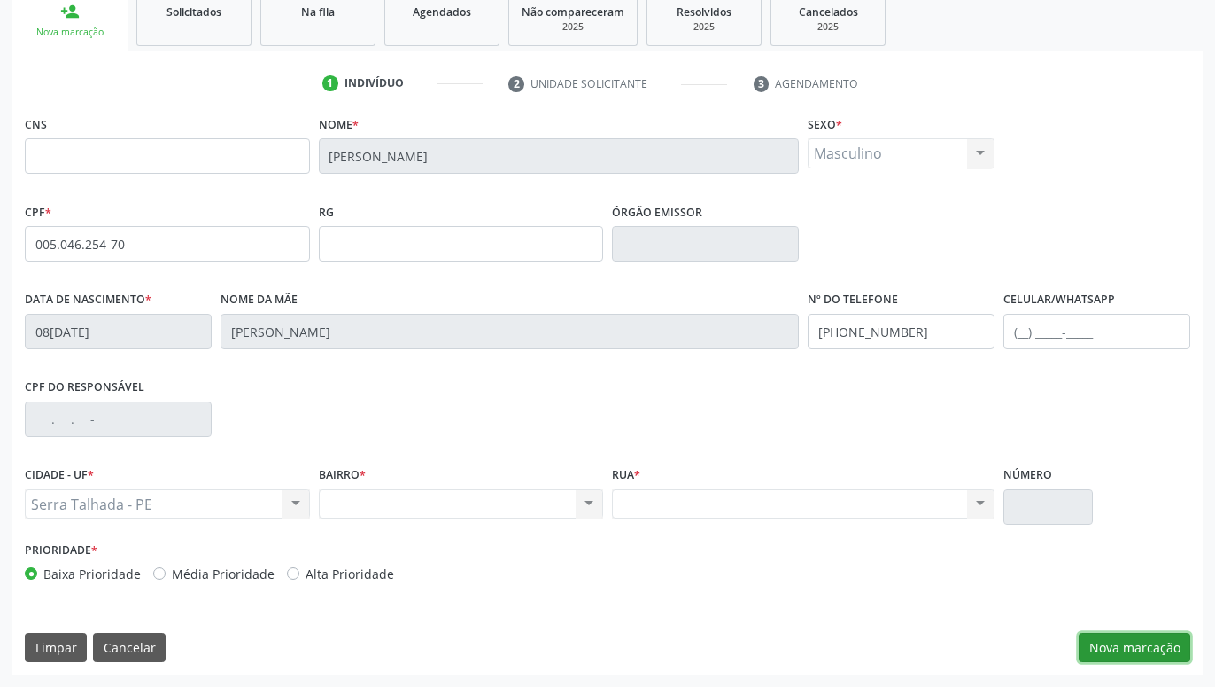
click at [1127, 644] on button "Nova marcação" at bounding box center [1135, 648] width 112 height 30
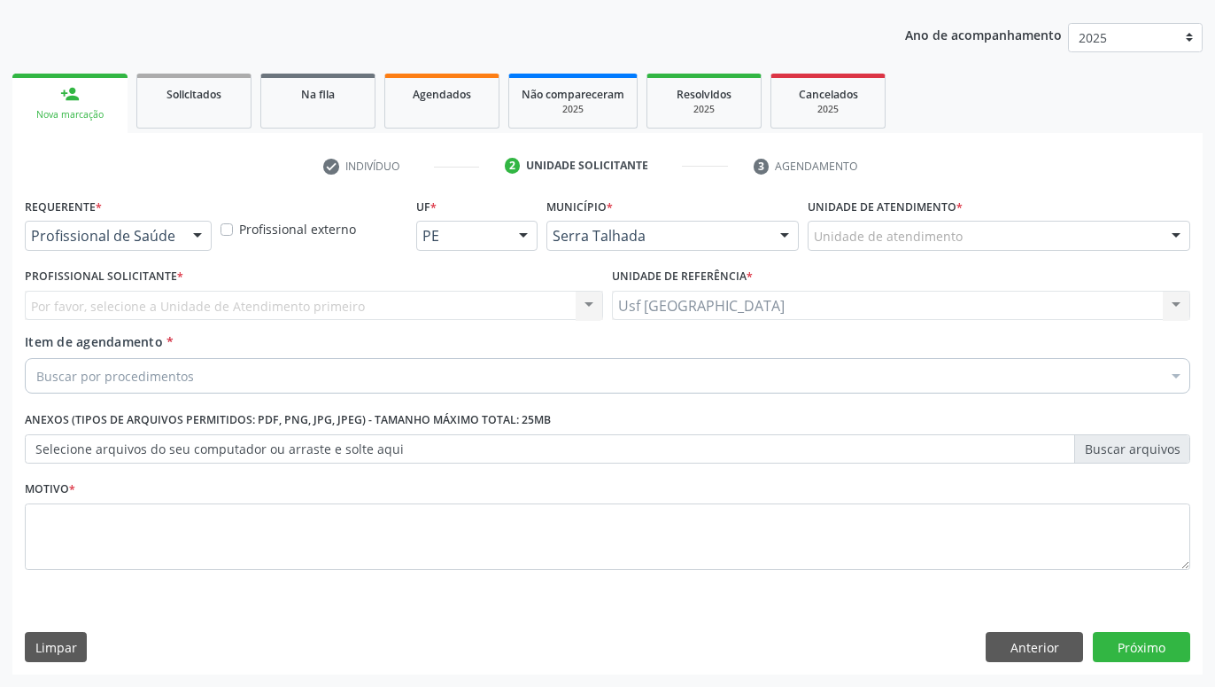
scroll to position [191, 0]
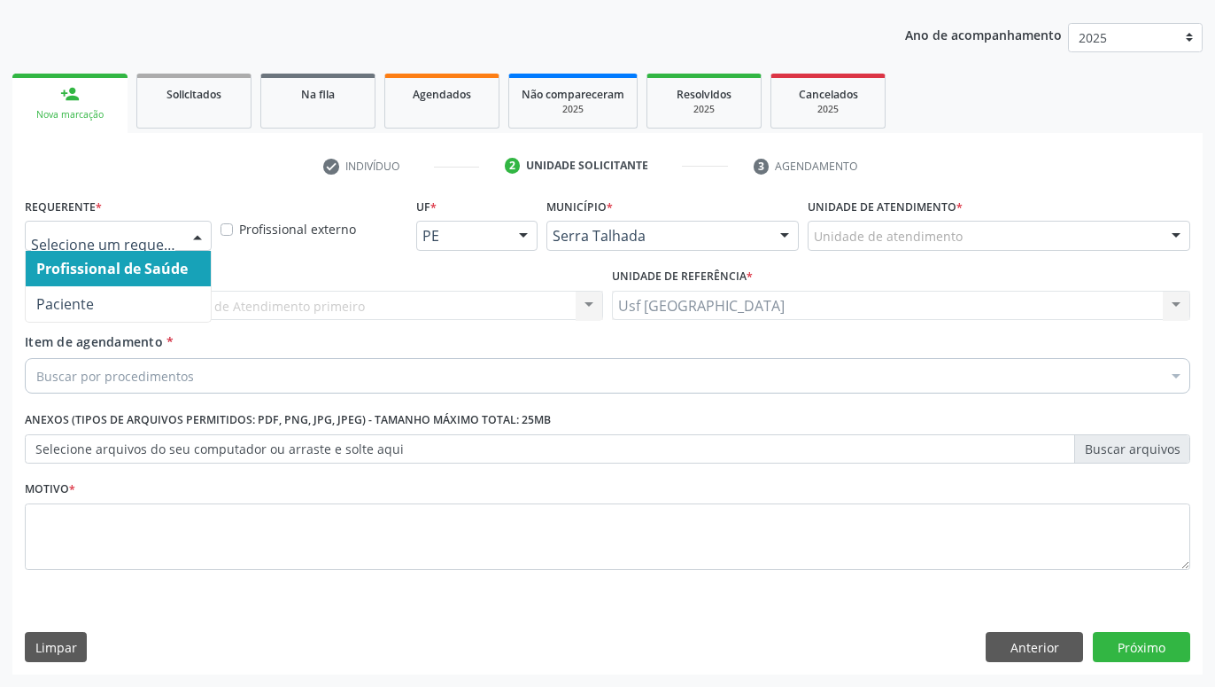
click at [195, 235] on div at bounding box center [197, 236] width 27 height 30
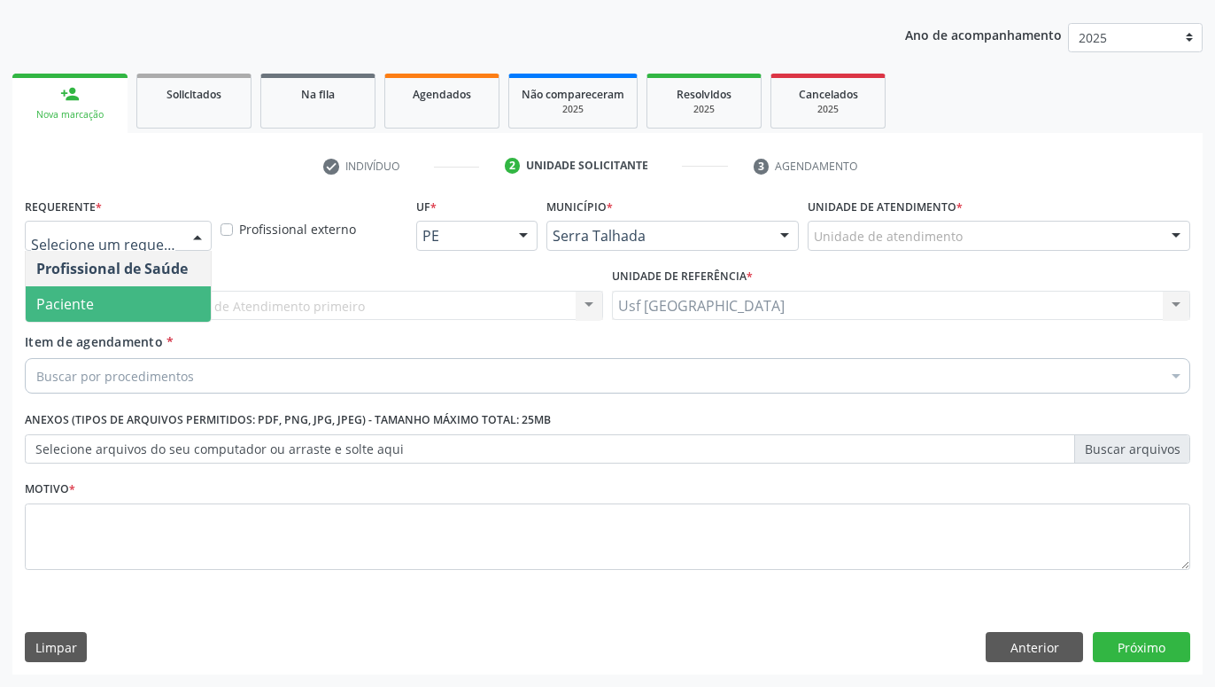
click at [132, 295] on span "Paciente" at bounding box center [118, 303] width 185 height 35
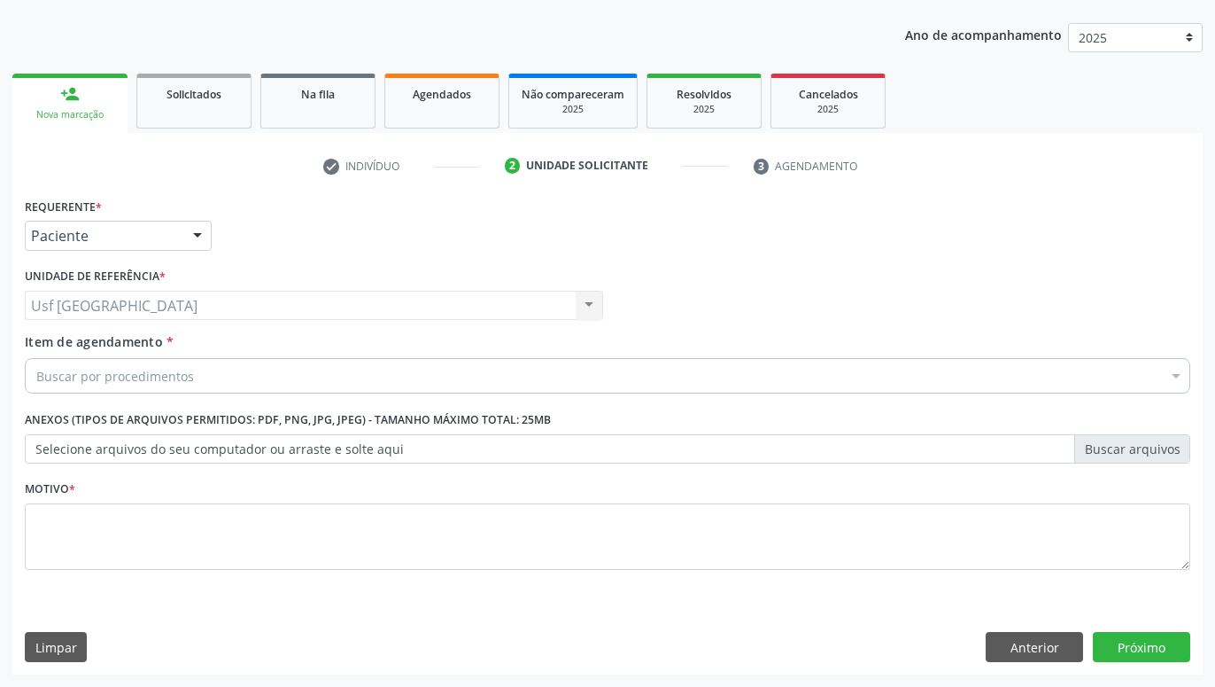
click at [191, 381] on div "Buscar por procedimentos" at bounding box center [608, 375] width 1166 height 35
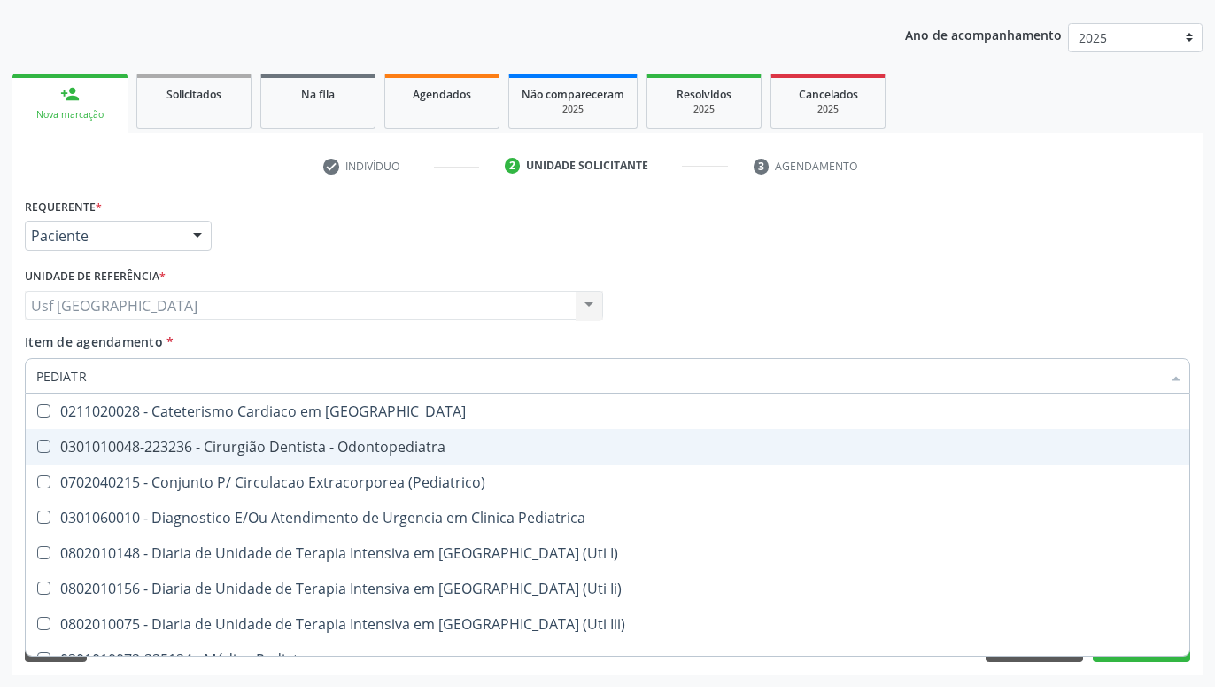
type input "PEDIATRA"
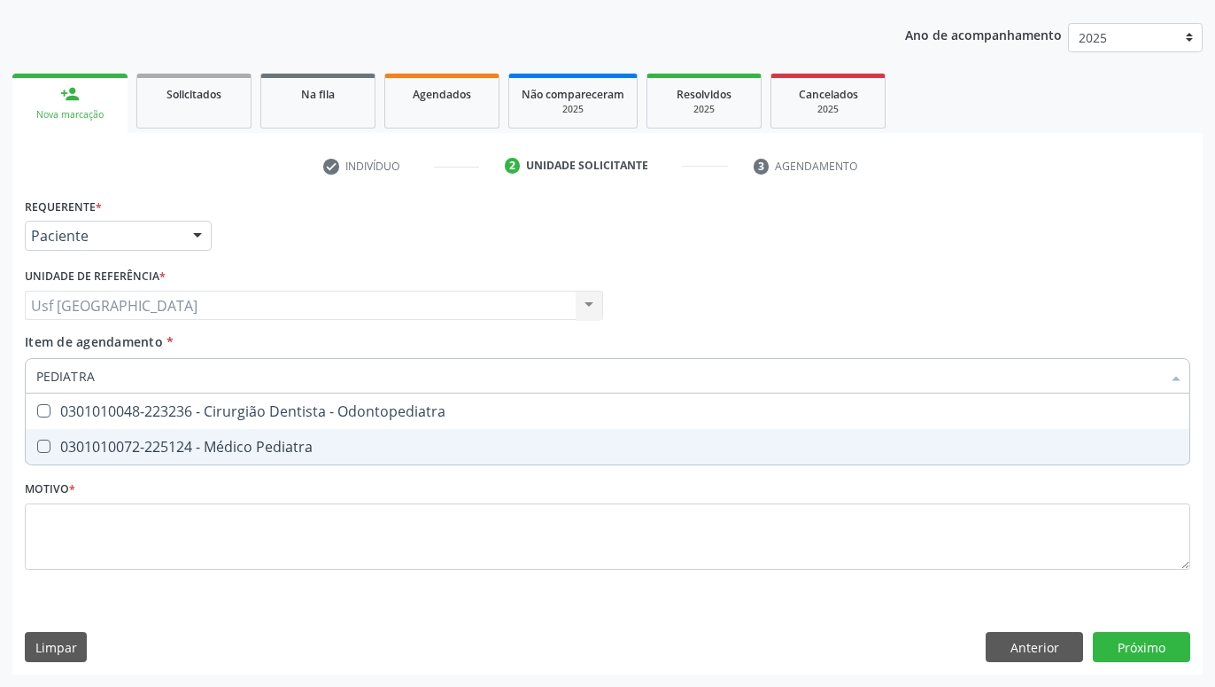
click at [405, 442] on div "0301010072-225124 - Médico Pediatra" at bounding box center [607, 446] width 1143 height 14
checkbox Pediatra "true"
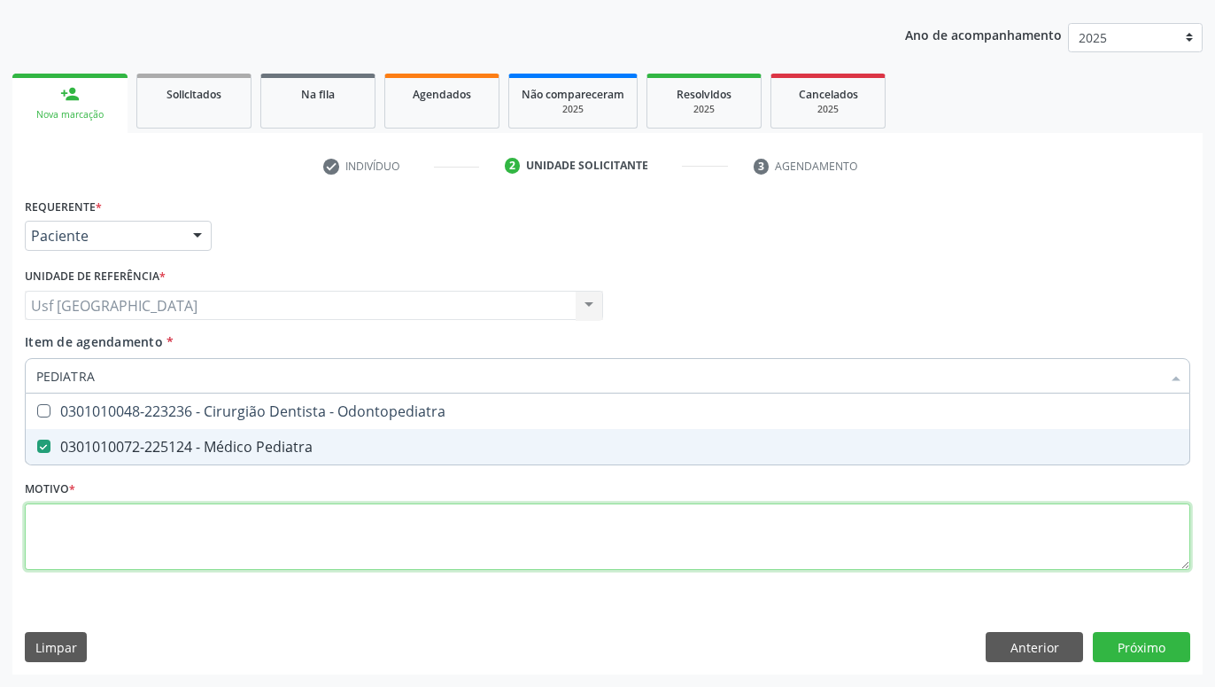
click at [412, 547] on textarea at bounding box center [608, 536] width 1166 height 67
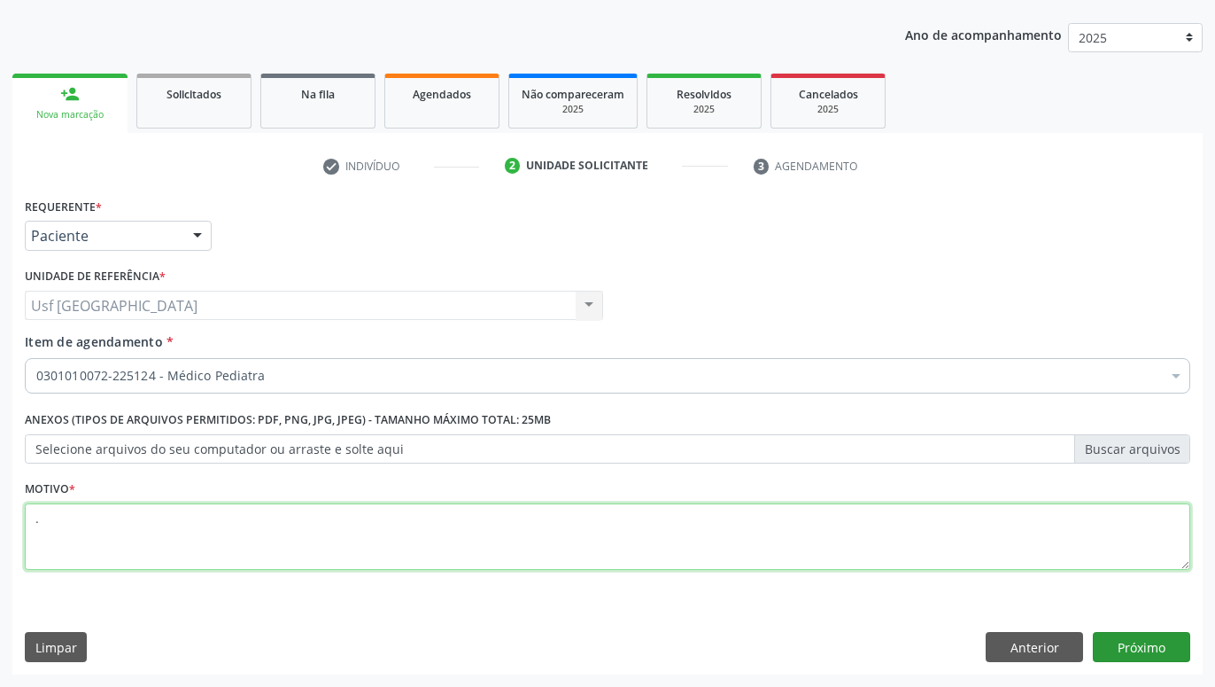
type textarea "."
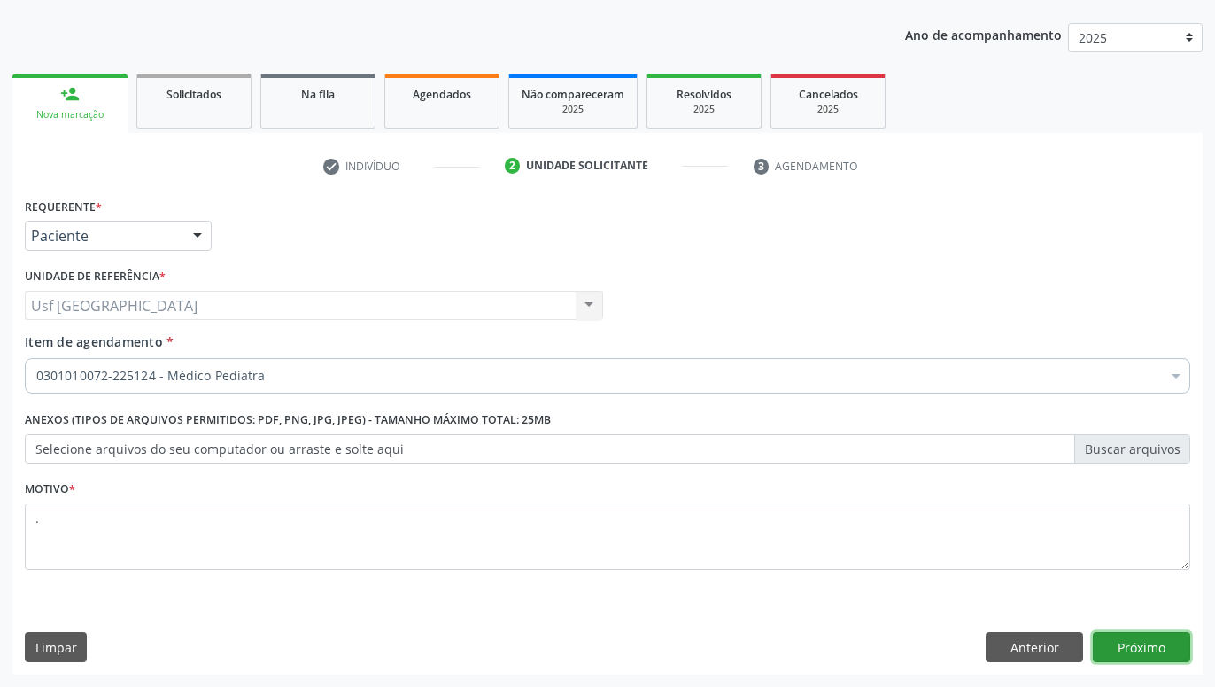
click at [1164, 652] on button "Próximo" at bounding box center [1141, 647] width 97 height 30
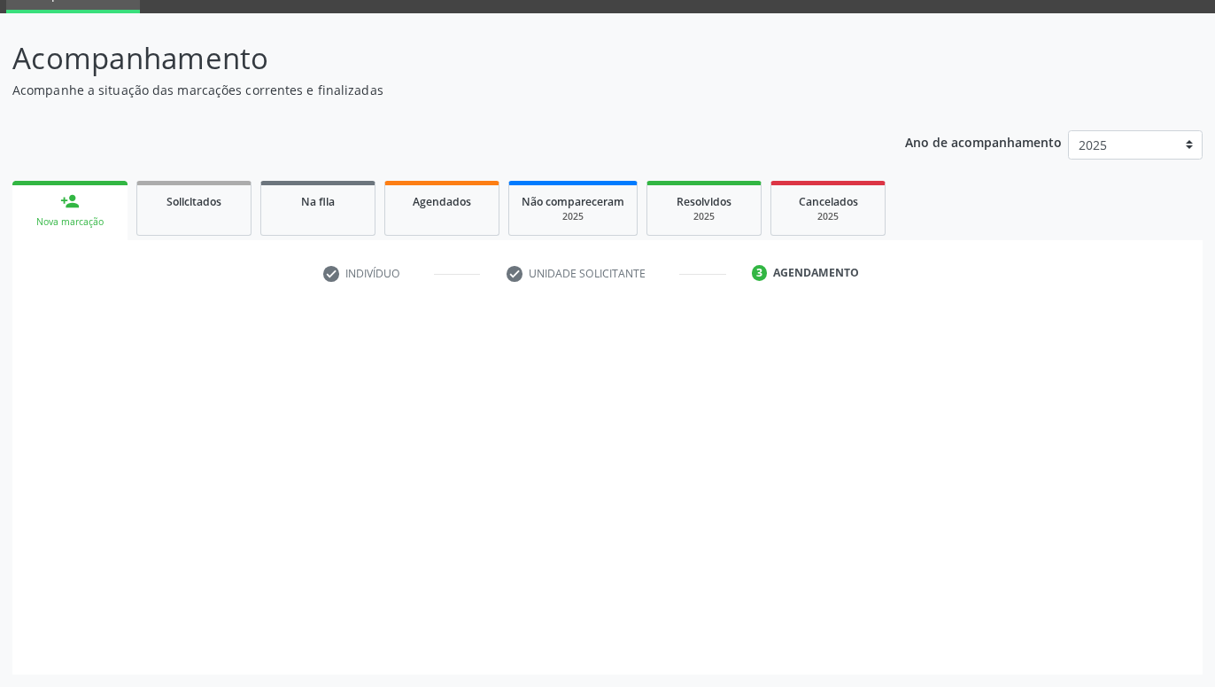
scroll to position [84, 0]
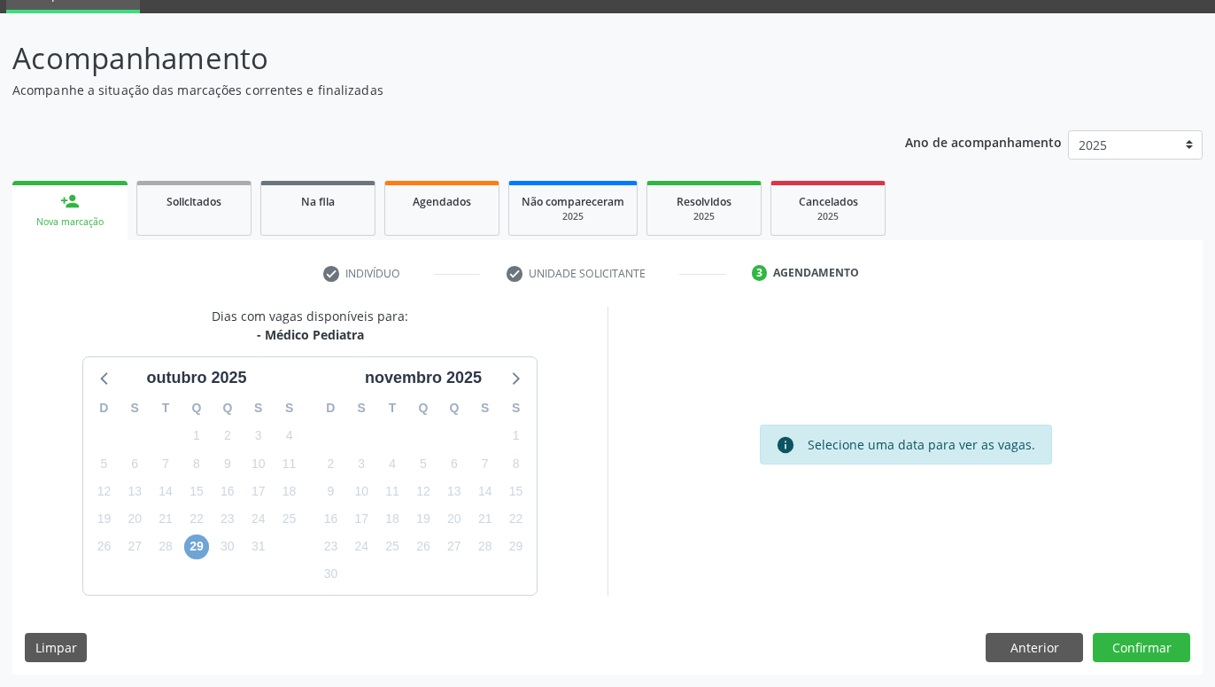
click at [193, 549] on span "29" at bounding box center [196, 546] width 25 height 25
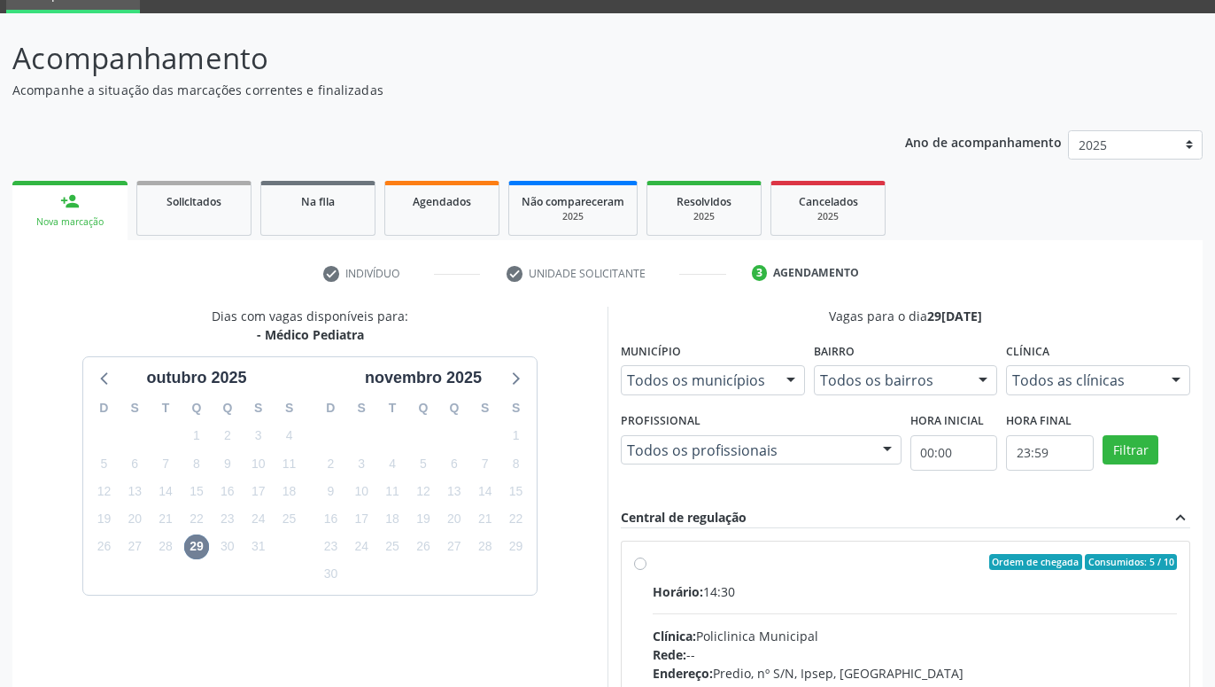
click at [642, 554] on div "Ordem de chegada Consumidos: 5 / 10 Horário: 14:30 Clínica: Policlinica Municip…" at bounding box center [906, 689] width 568 height 297
radio input "true"
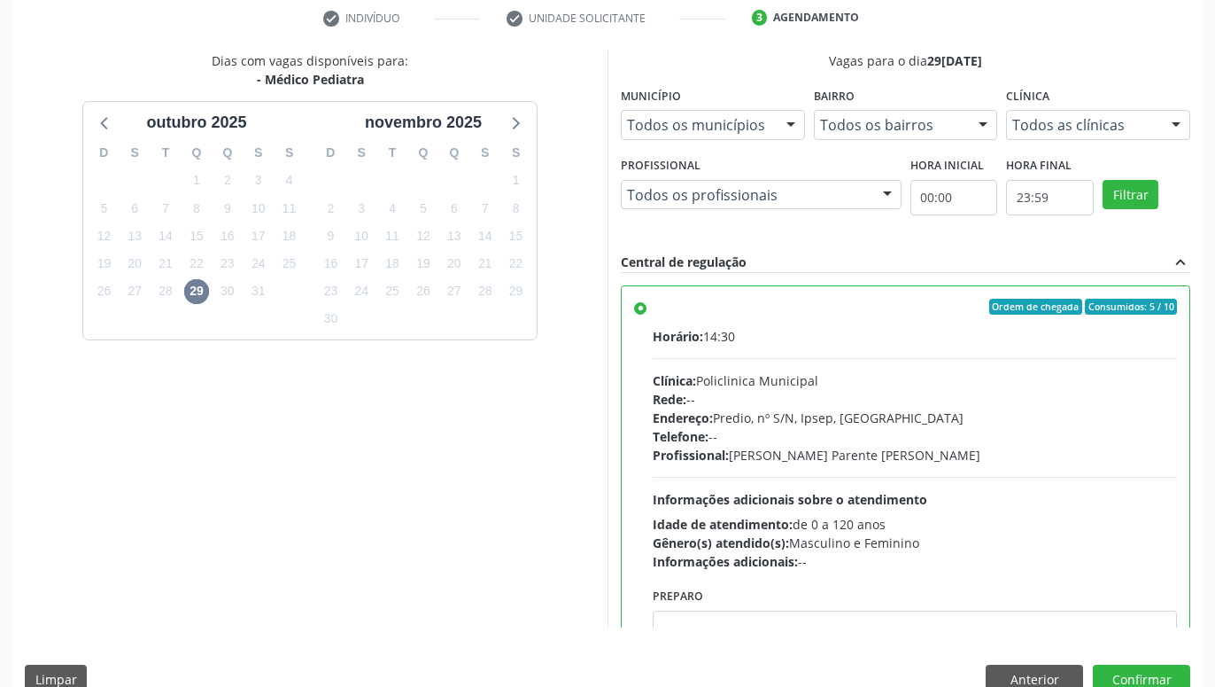
scroll to position [372, 0]
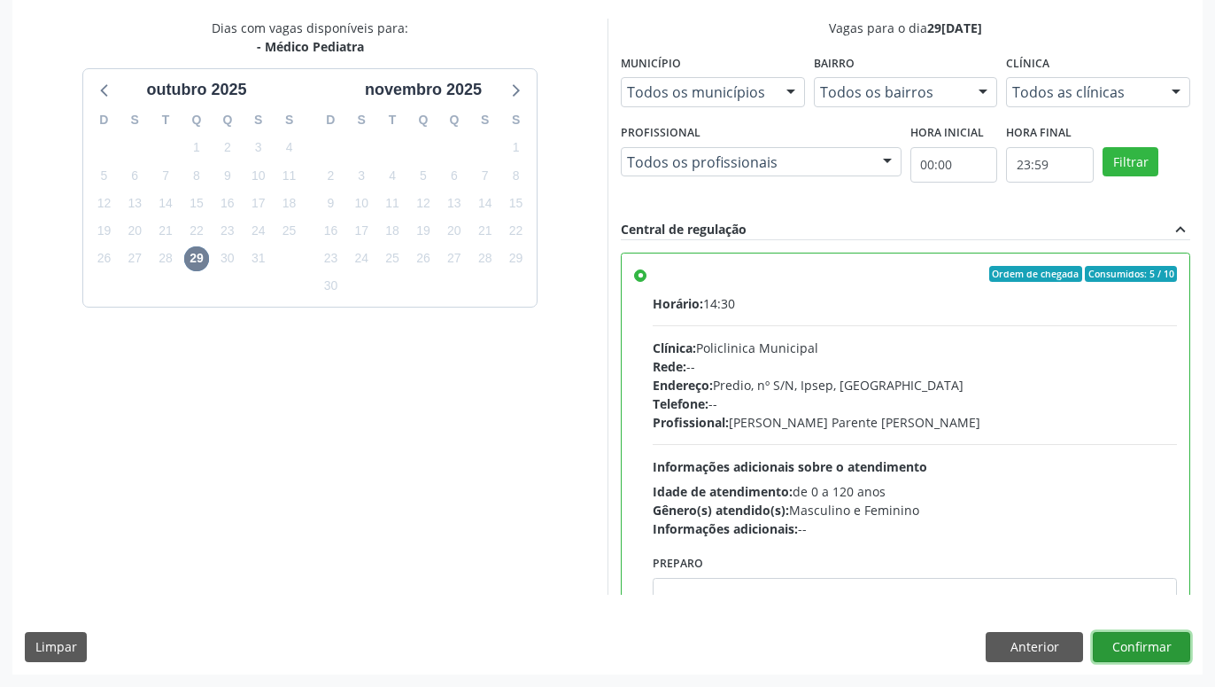
click at [1124, 638] on button "Confirmar" at bounding box center [1141, 647] width 97 height 30
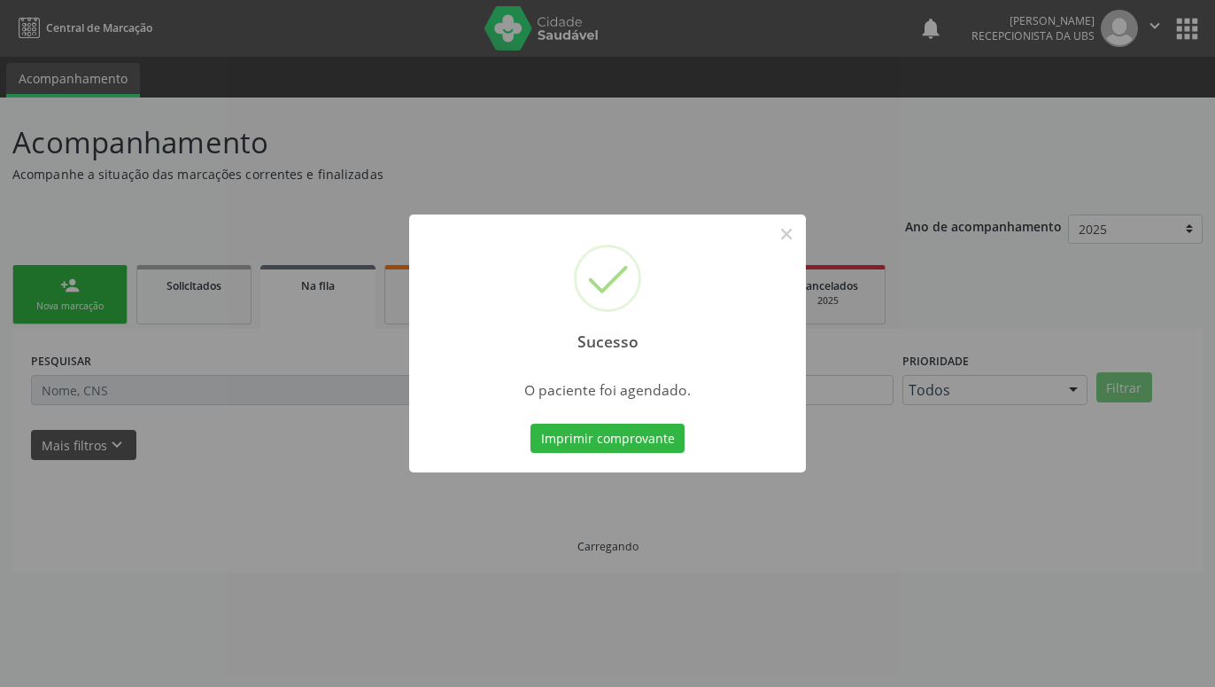
scroll to position [0, 0]
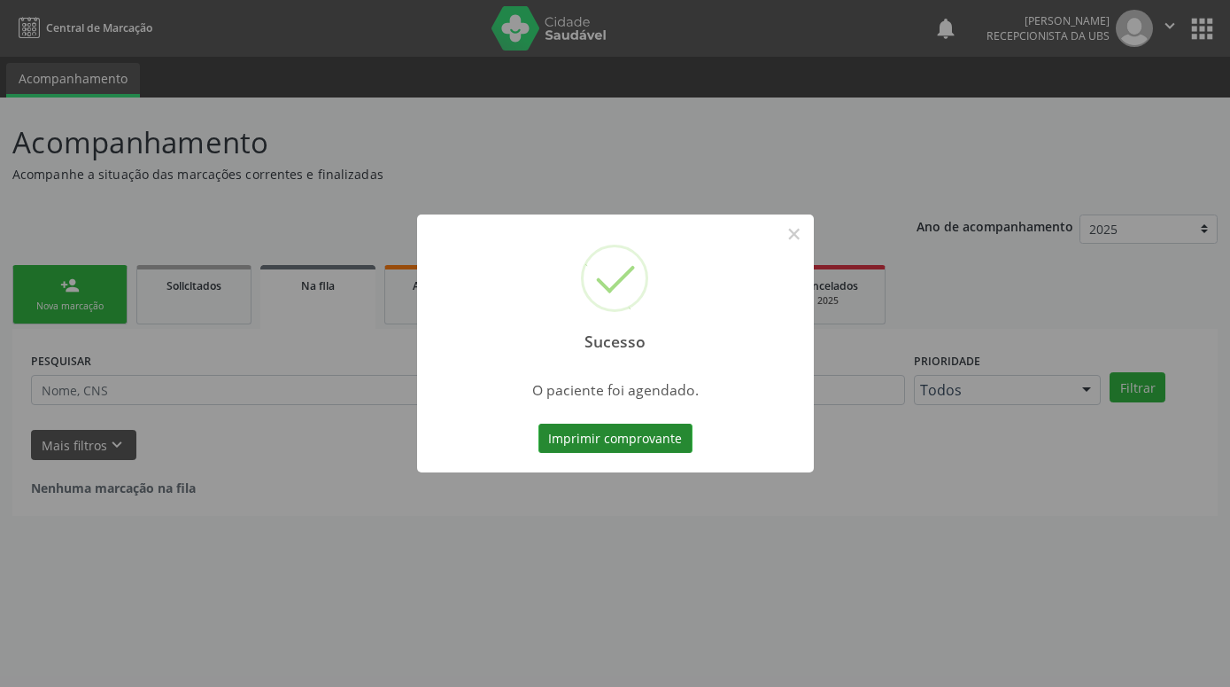
click at [618, 439] on button "Imprimir comprovante" at bounding box center [616, 438] width 154 height 30
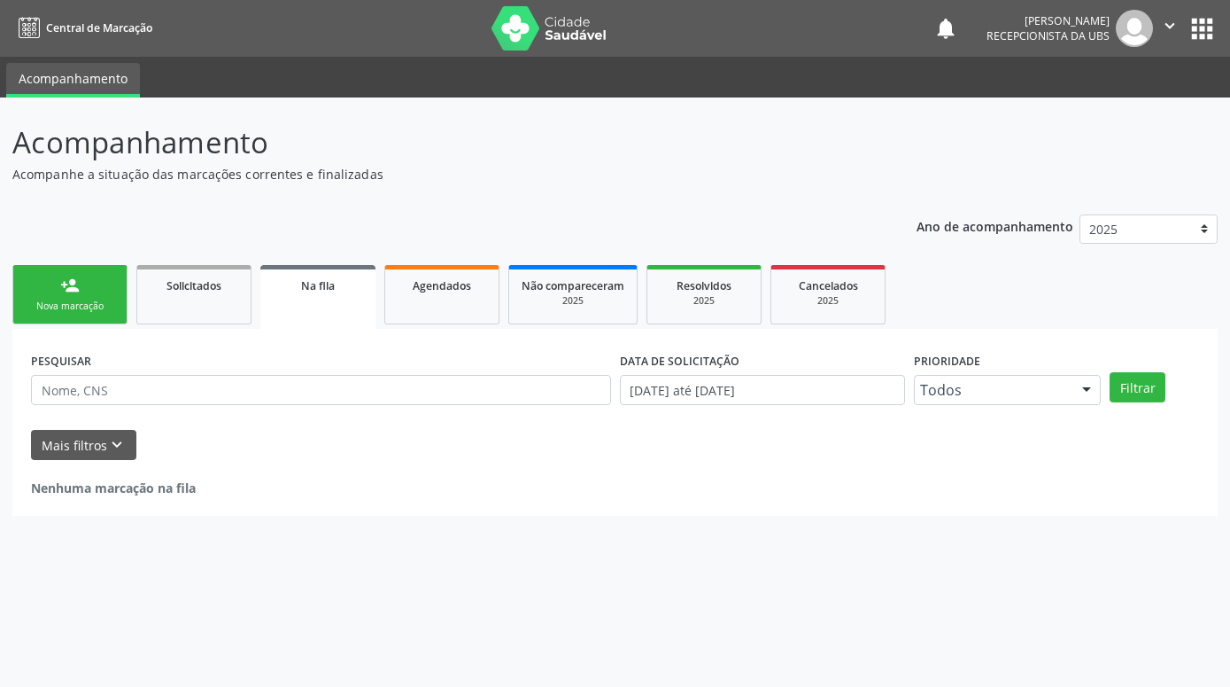
click at [82, 293] on link "person_add Nova marcação" at bounding box center [69, 294] width 115 height 59
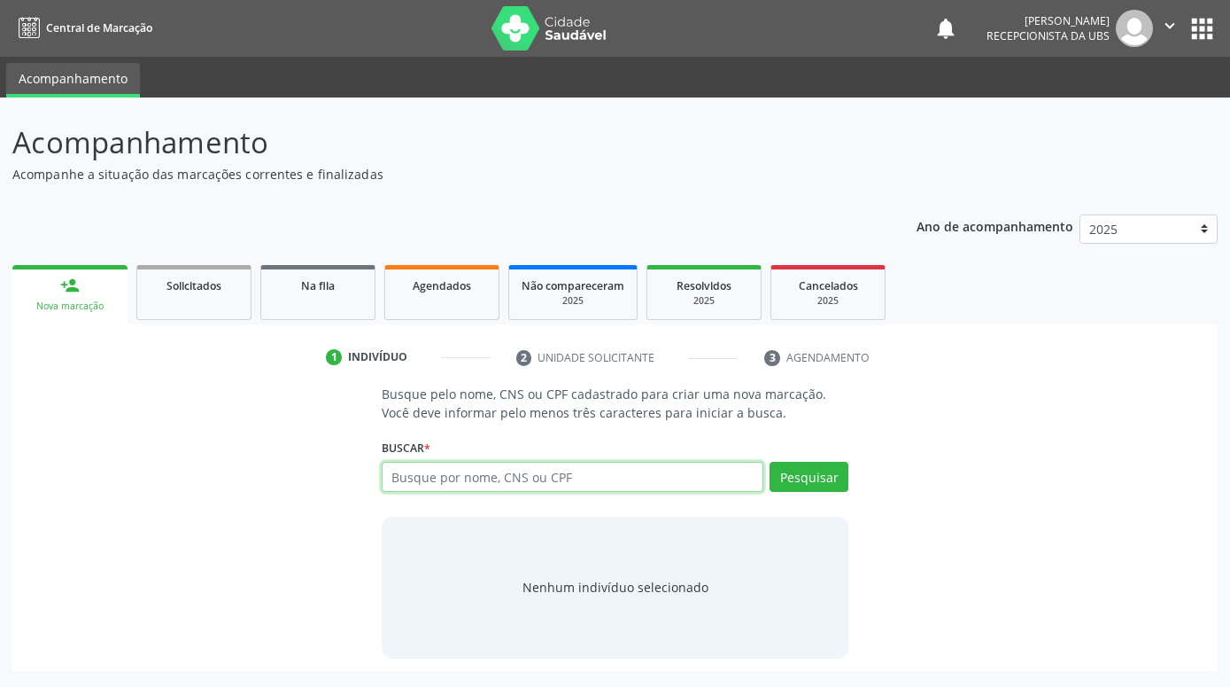
click at [530, 487] on input "text" at bounding box center [573, 477] width 382 height 30
paste input "701203029455212"
type input "701203029455212"
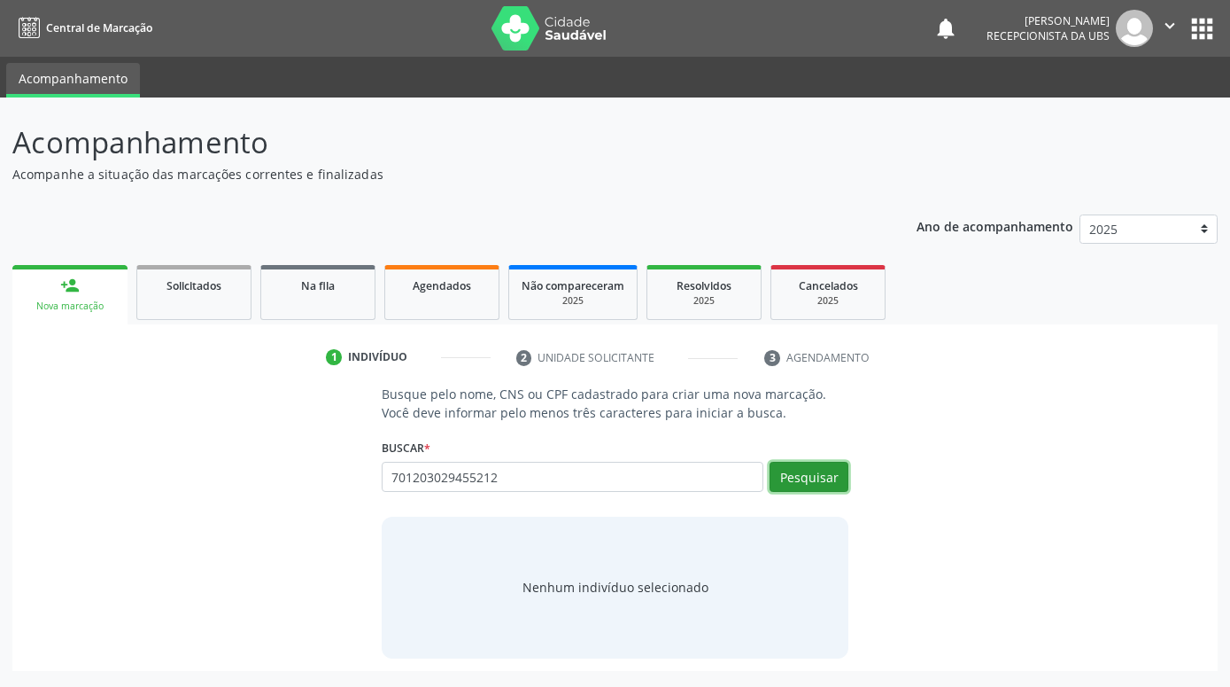
click at [832, 486] on button "Pesquisar" at bounding box center [809, 477] width 79 height 30
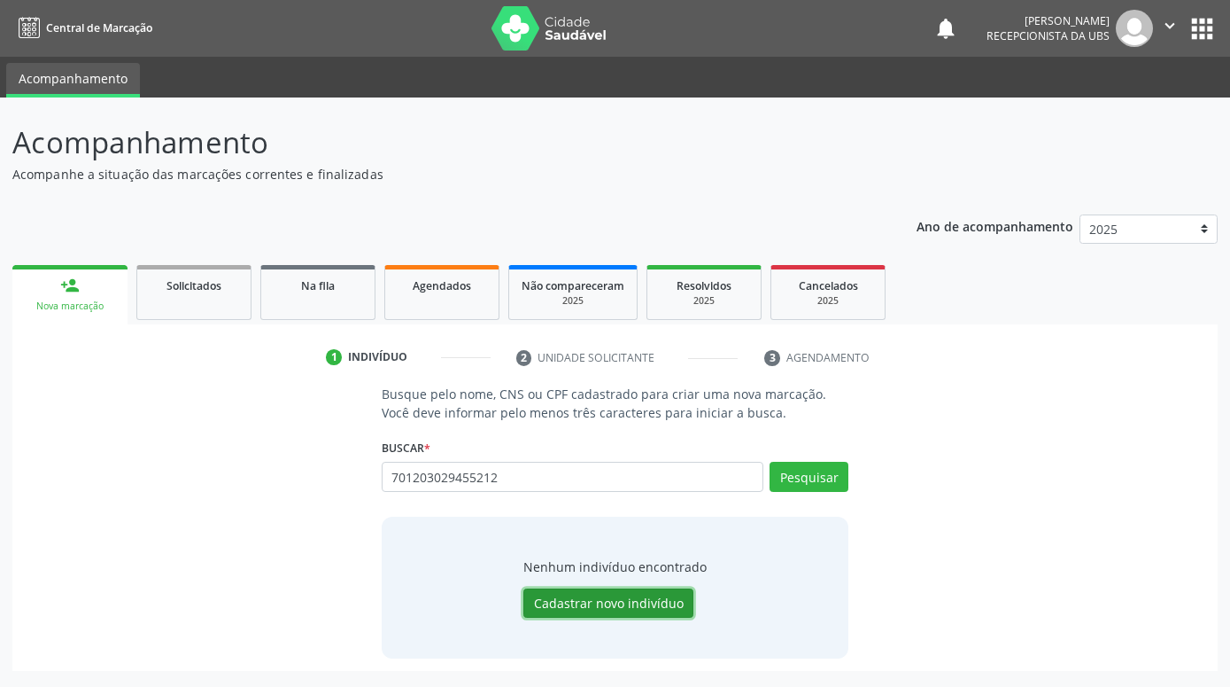
click at [652, 599] on button "Cadastrar novo indivíduo" at bounding box center [609, 603] width 170 height 30
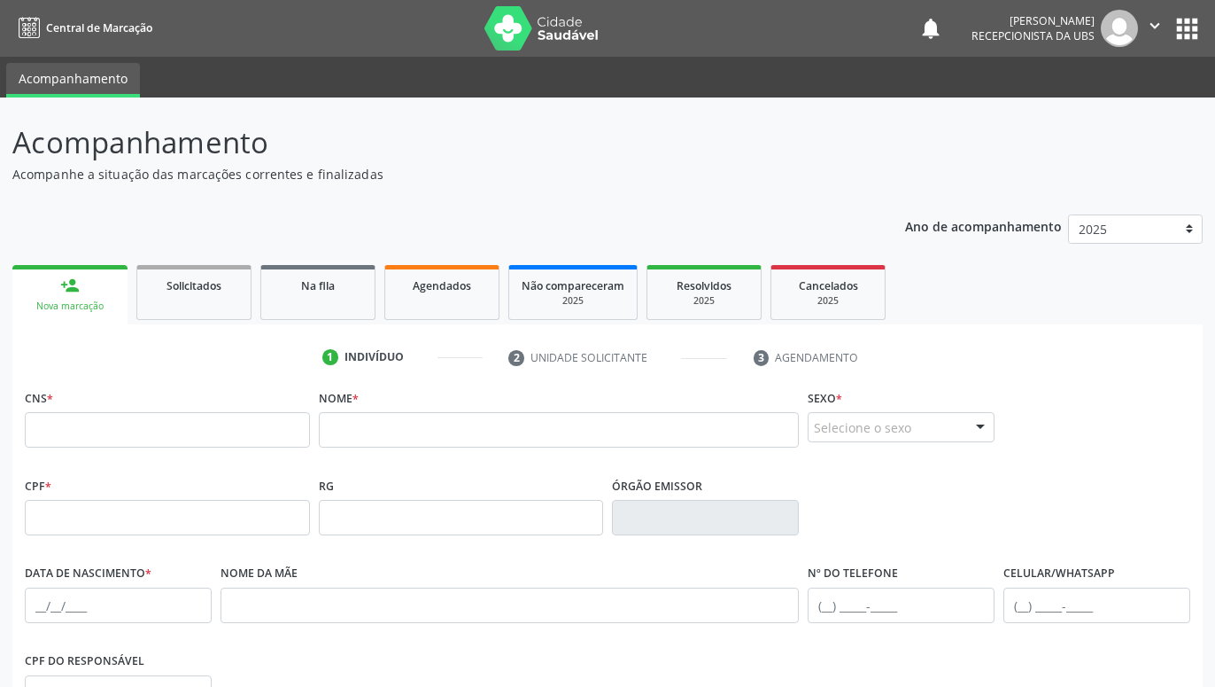
click at [70, 295] on div "person_add" at bounding box center [69, 285] width 19 height 19
click at [90, 282] on link "person_add Nova marcação" at bounding box center [69, 294] width 115 height 59
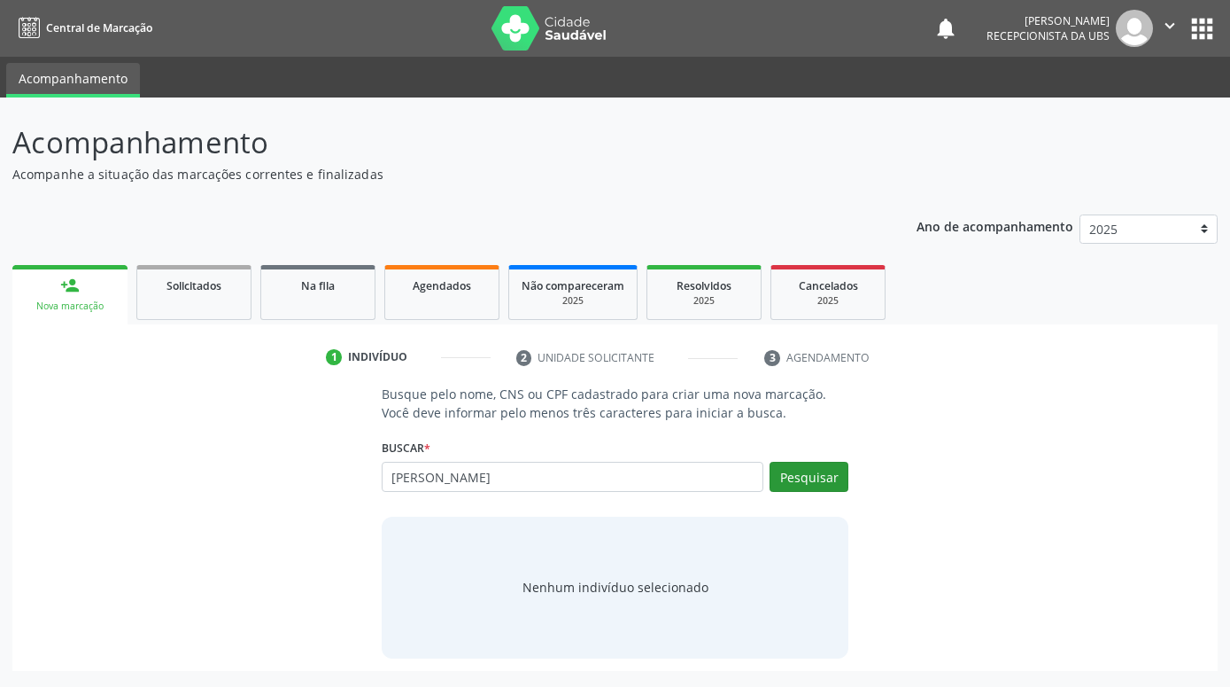
type input "[PERSON_NAME]"
click at [804, 474] on button "Pesquisar" at bounding box center [809, 477] width 79 height 30
type input "[PERSON_NAME]"
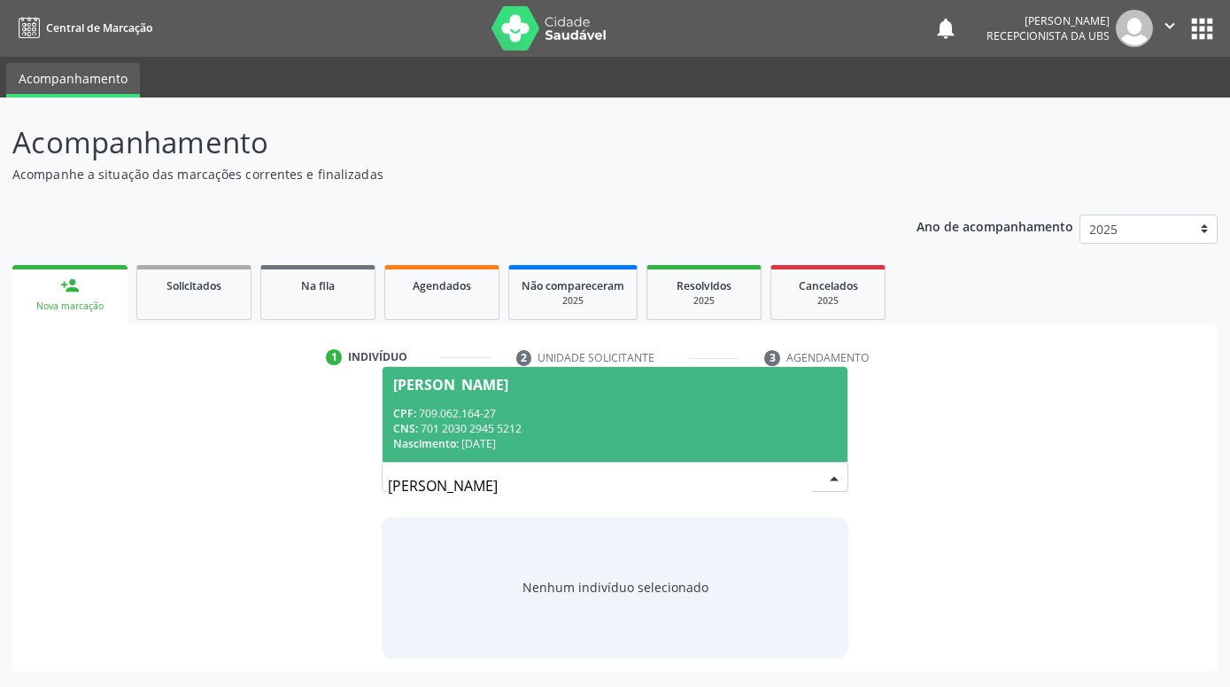
click at [640, 401] on span "[PERSON_NAME] CPF: 709.062.164-27 CNS: 701 2030 2945 5212 Nascimento: [DATE]" at bounding box center [615, 414] width 465 height 95
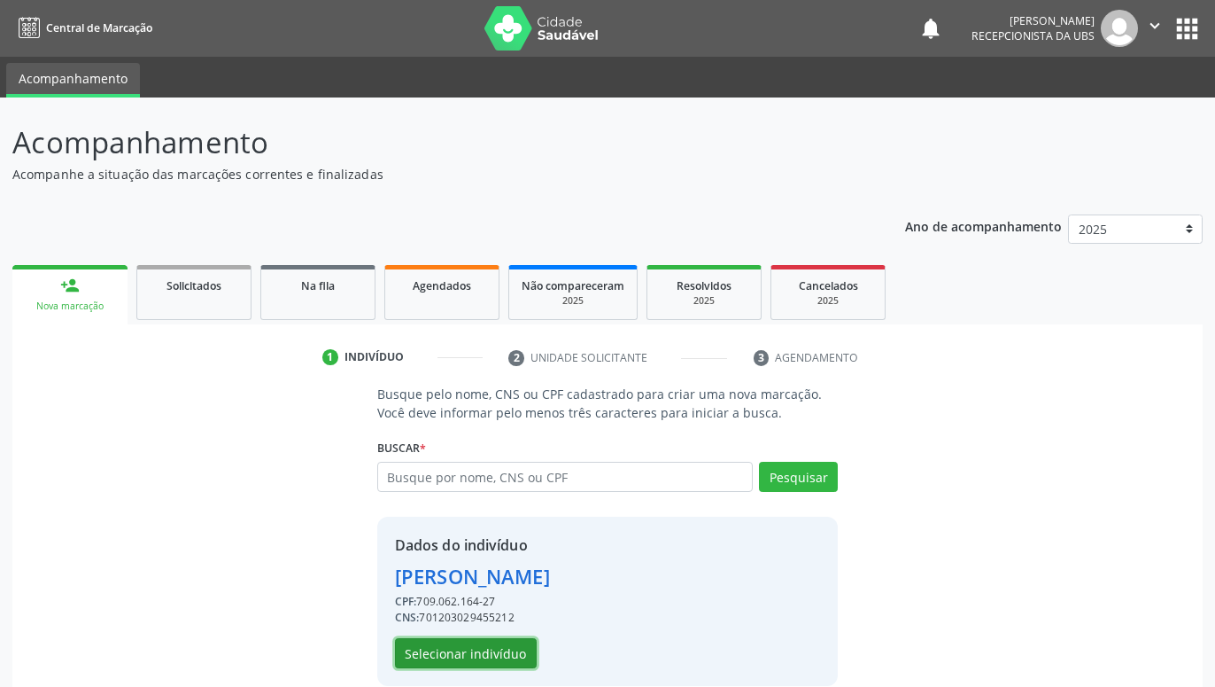
click at [468, 656] on button "Selecionar indivíduo" at bounding box center [466, 653] width 142 height 30
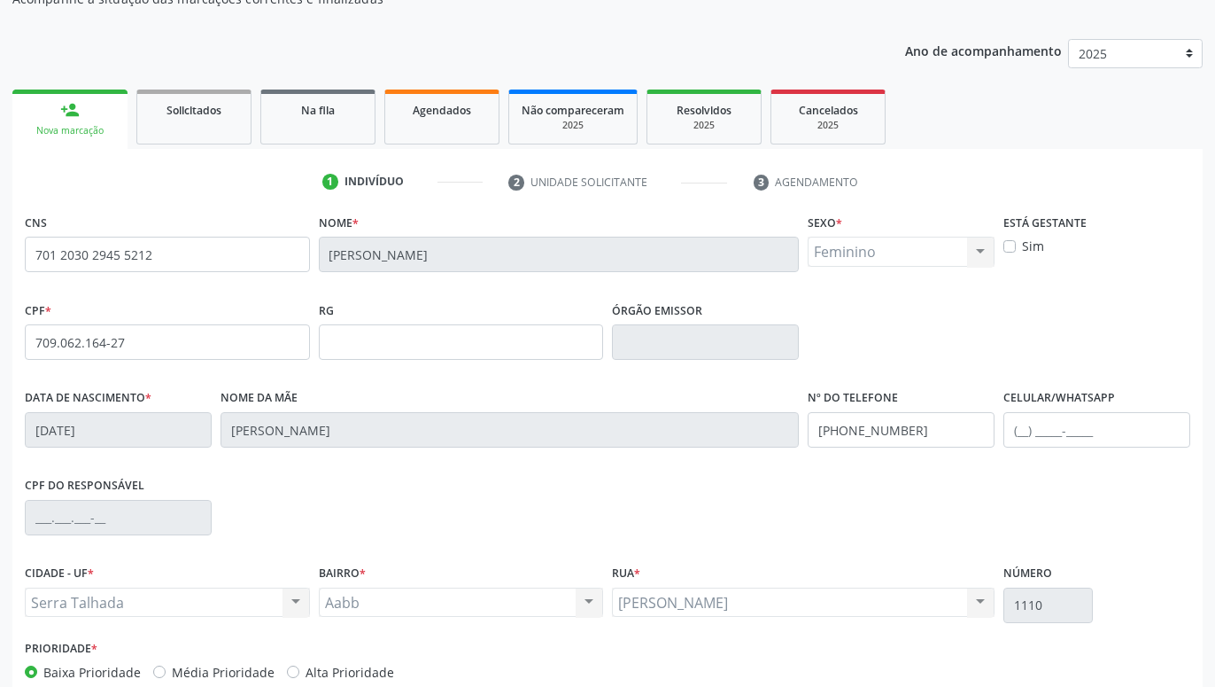
scroll to position [274, 0]
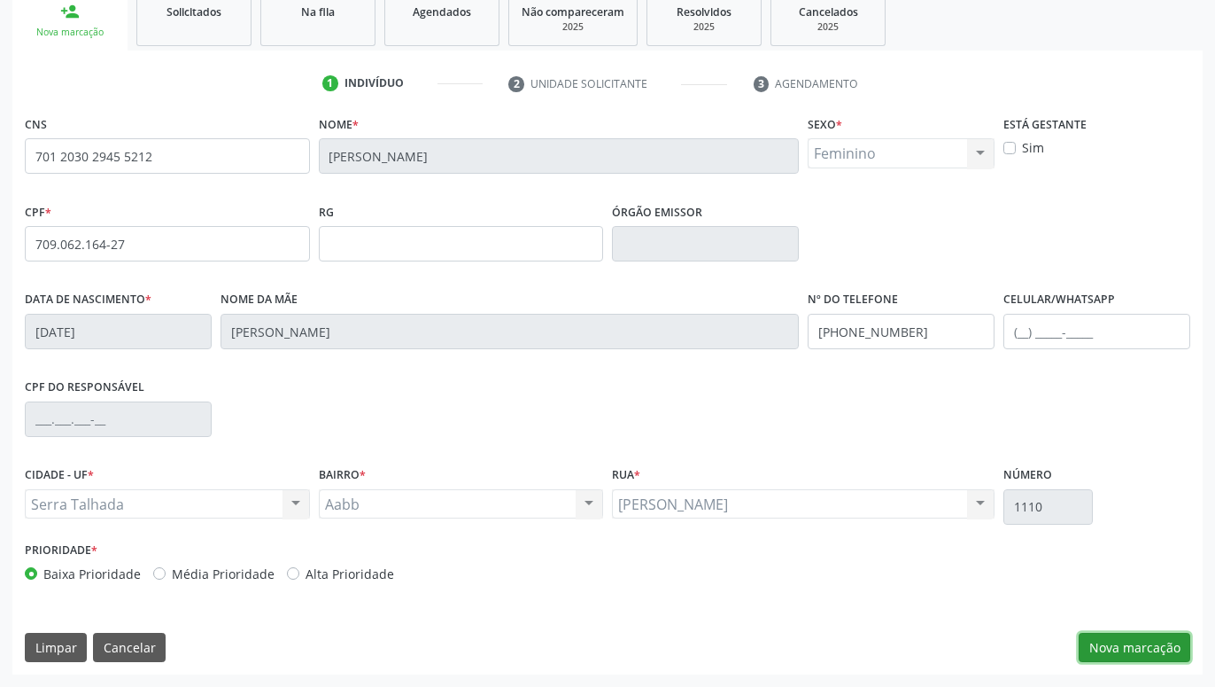
click at [1139, 641] on button "Nova marcação" at bounding box center [1135, 648] width 112 height 30
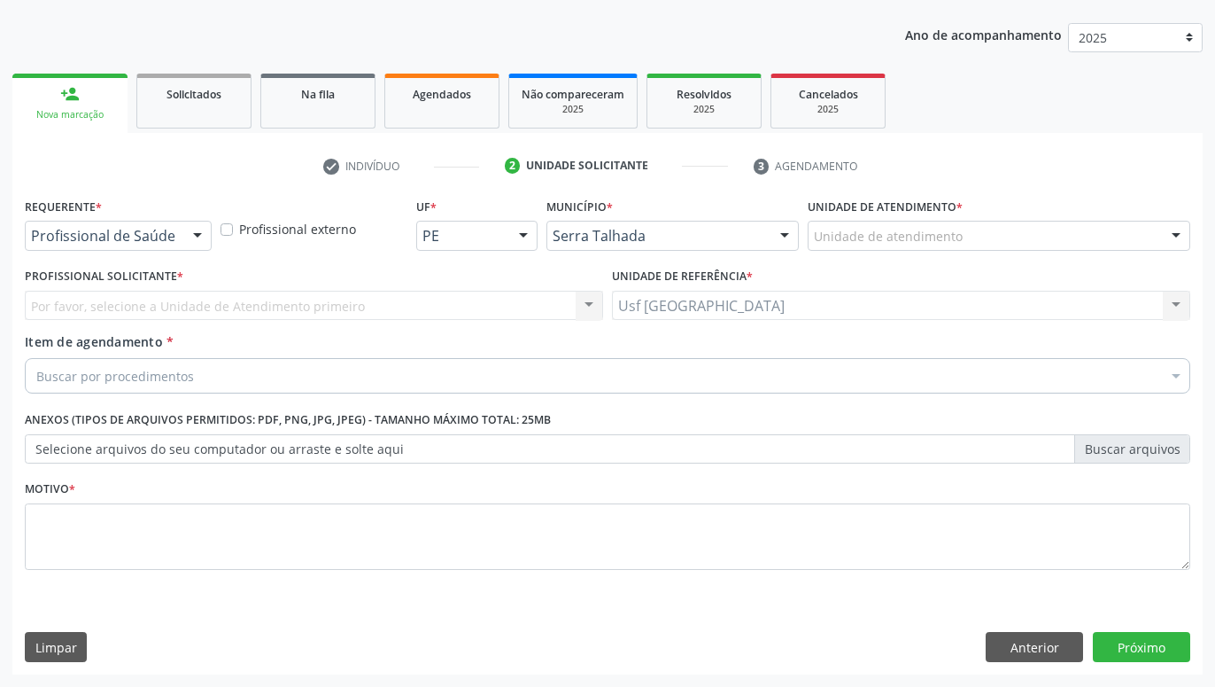
scroll to position [191, 0]
click at [197, 243] on div at bounding box center [197, 236] width 27 height 30
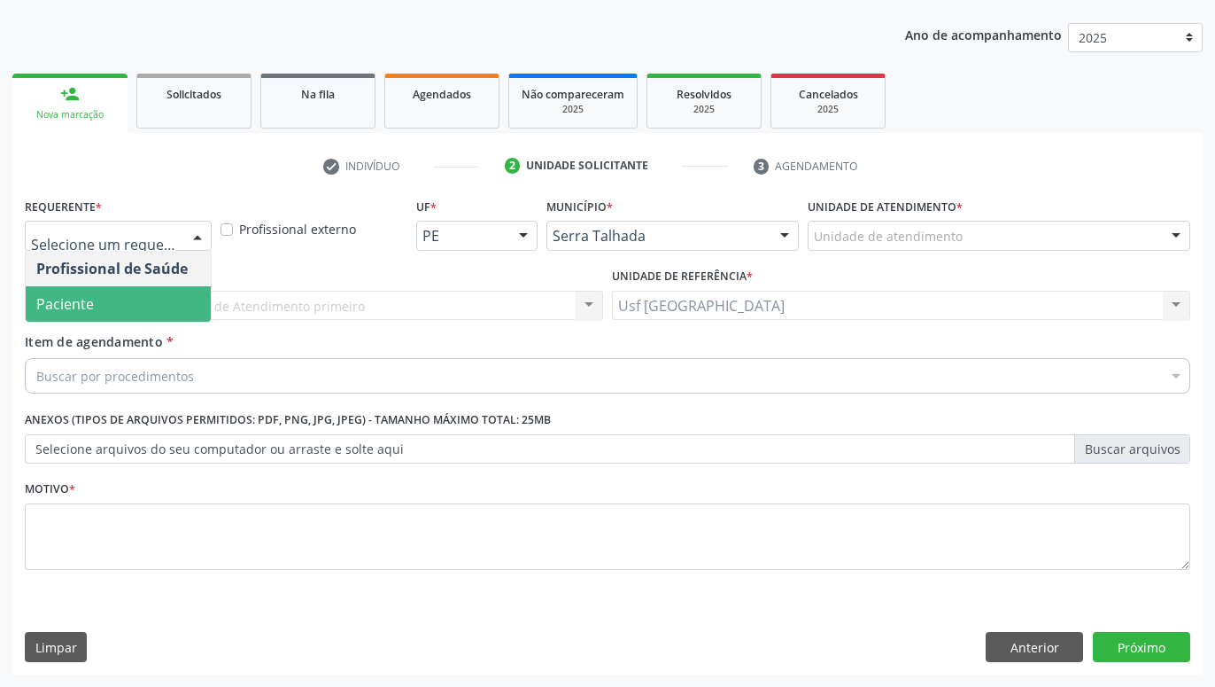
click at [152, 298] on span "Paciente" at bounding box center [118, 303] width 185 height 35
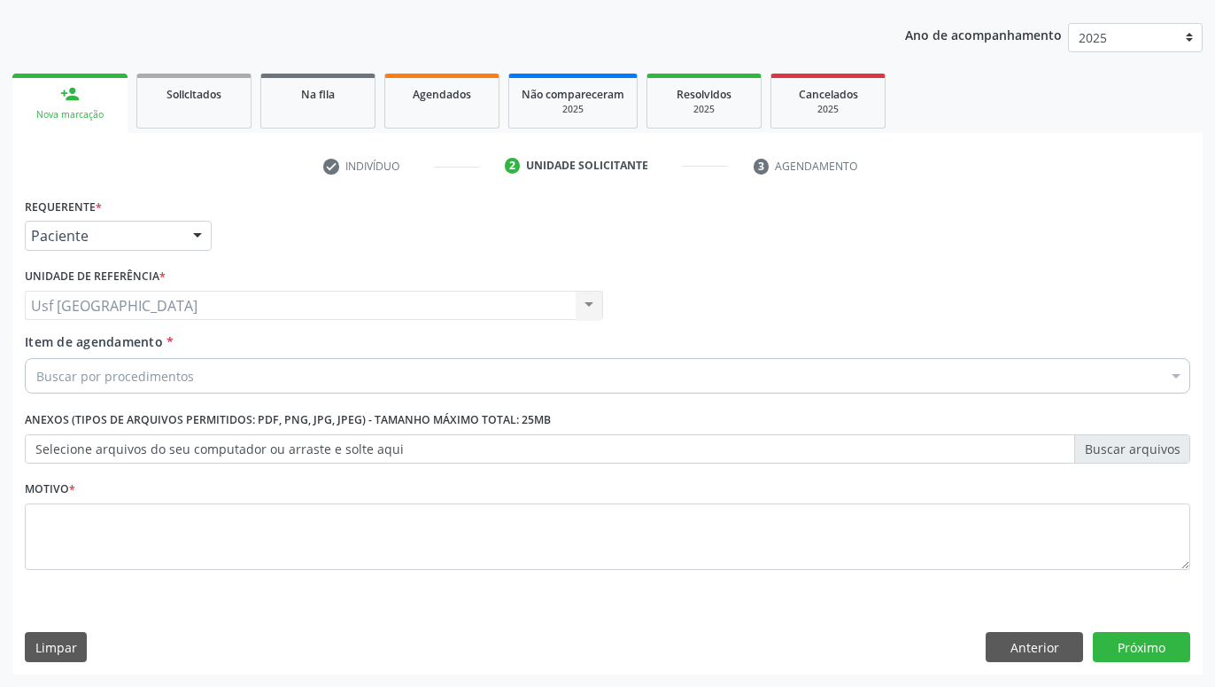
click at [665, 381] on div "Buscar por procedimentos" at bounding box center [608, 375] width 1166 height 35
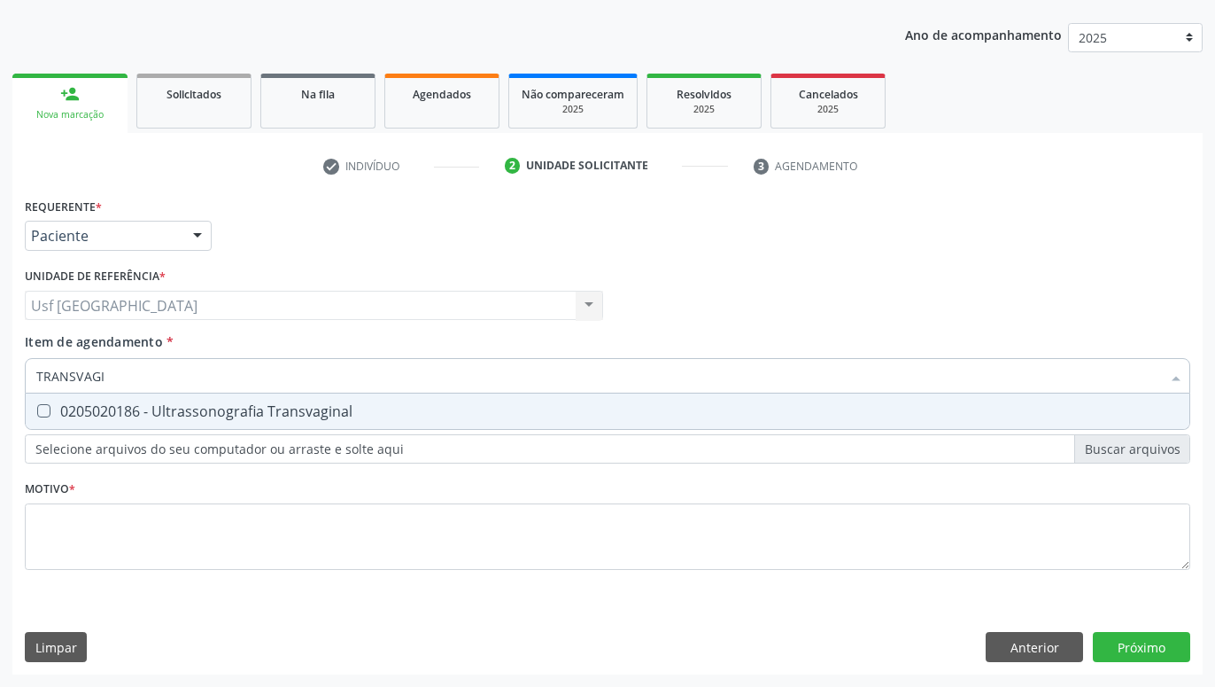
type input "TRANSVAGIN"
click at [609, 407] on div "0205020186 - Ultrassonografia Transvaginal" at bounding box center [607, 411] width 1143 height 14
checkbox Transvaginal "true"
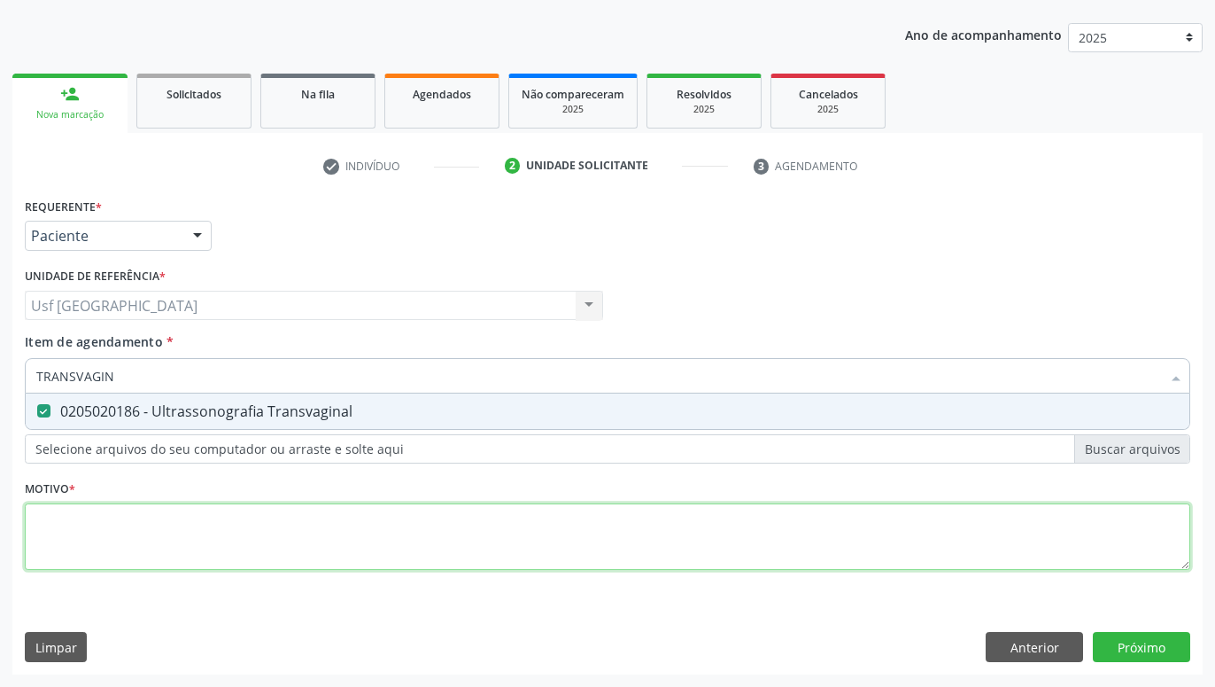
click at [602, 535] on textarea at bounding box center [608, 536] width 1166 height 67
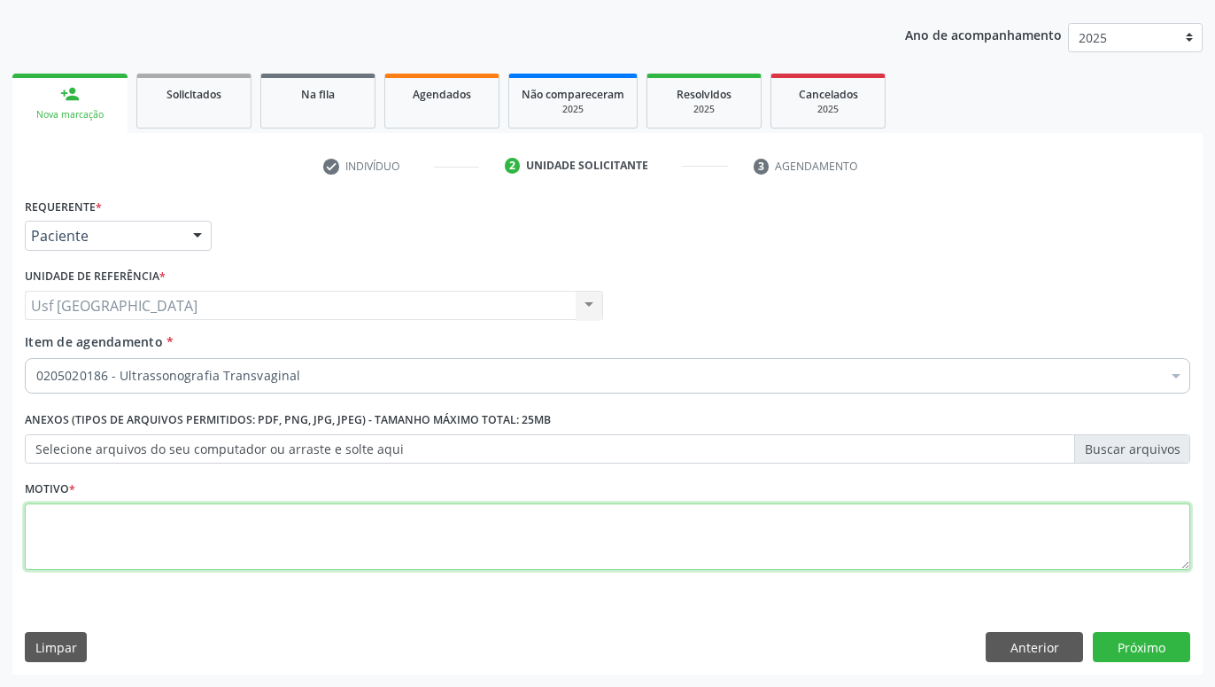
type textarea "."
type textarea "POSICIONAMENTO DE DIU"
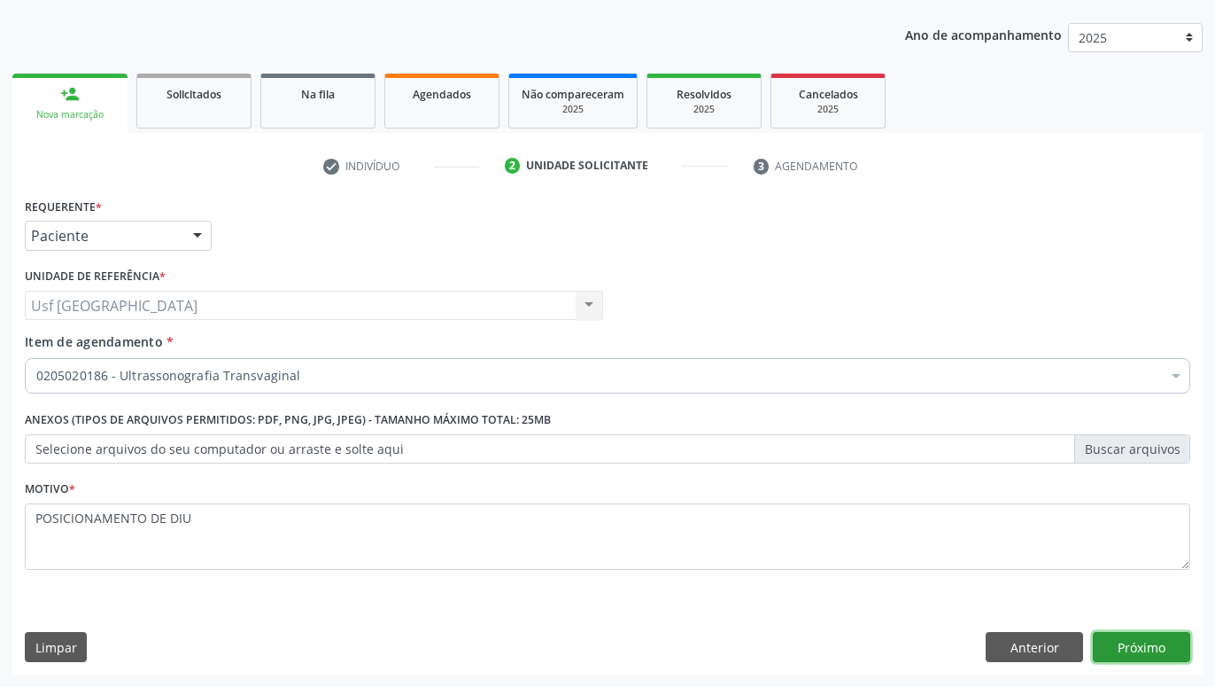
click at [1132, 642] on button "Próximo" at bounding box center [1141, 647] width 97 height 30
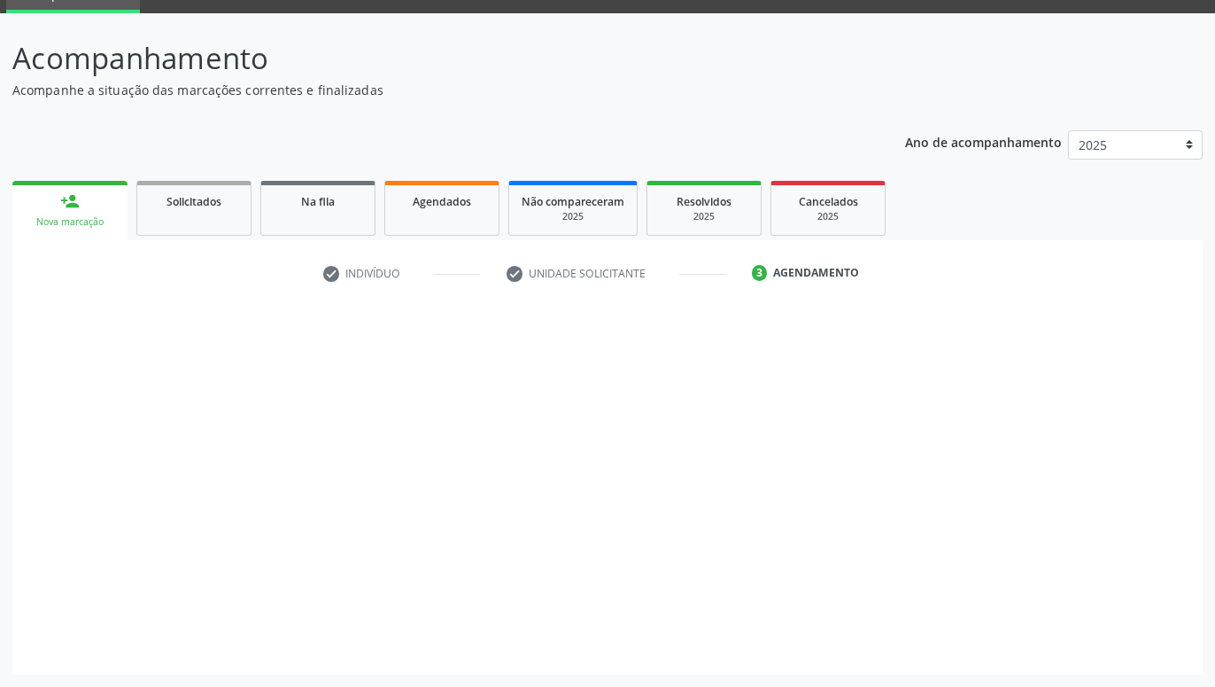
scroll to position [84, 0]
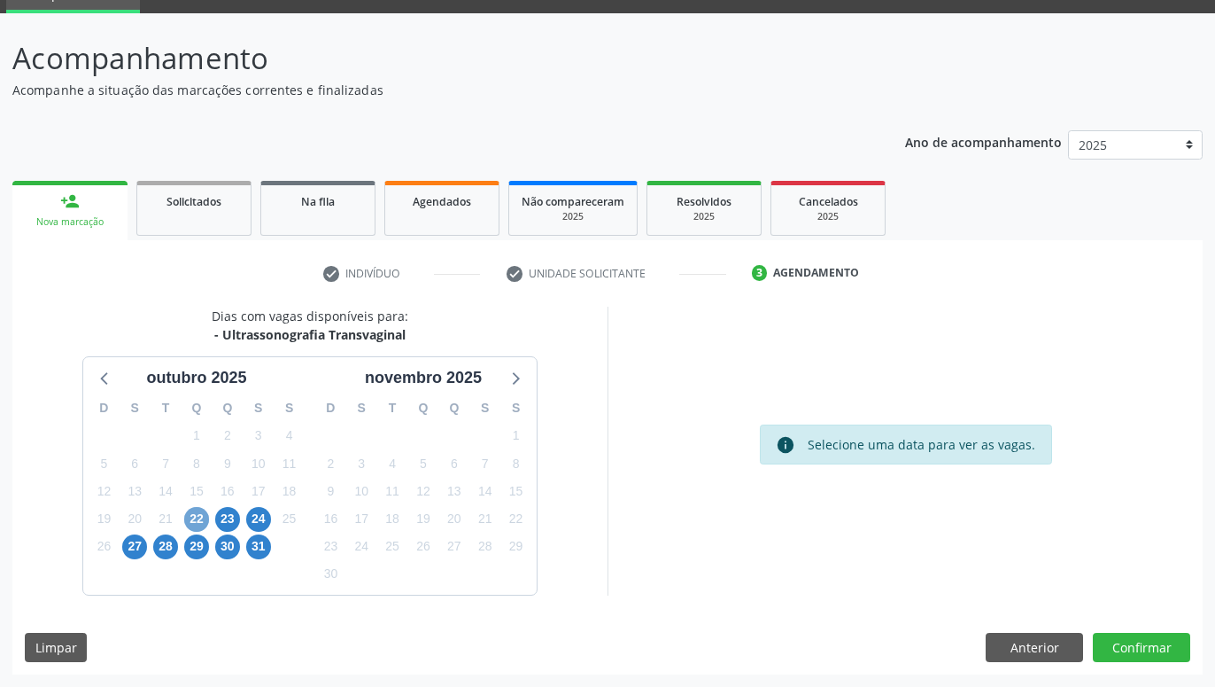
click at [190, 509] on span "22" at bounding box center [196, 519] width 25 height 25
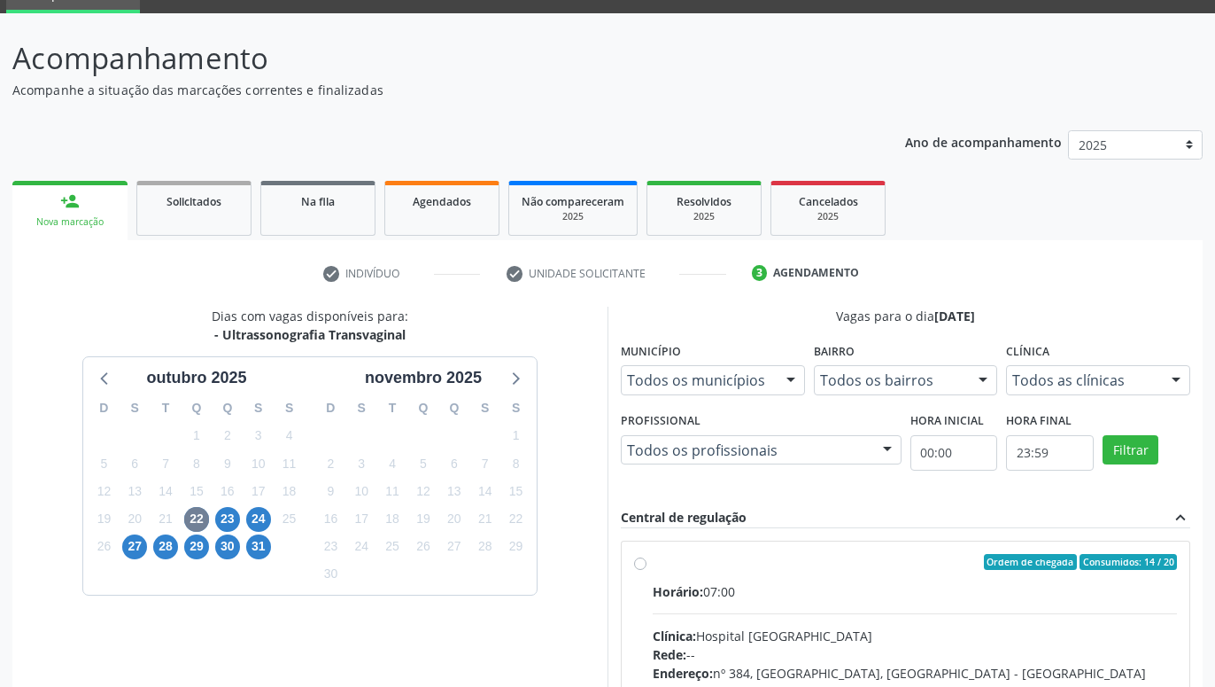
click at [638, 555] on div "Ordem de chegada Consumidos: 14 / 20 Horário: 07:00 Clínica: Hospital [GEOGRAPH…" at bounding box center [905, 690] width 543 height 272
radio input "true"
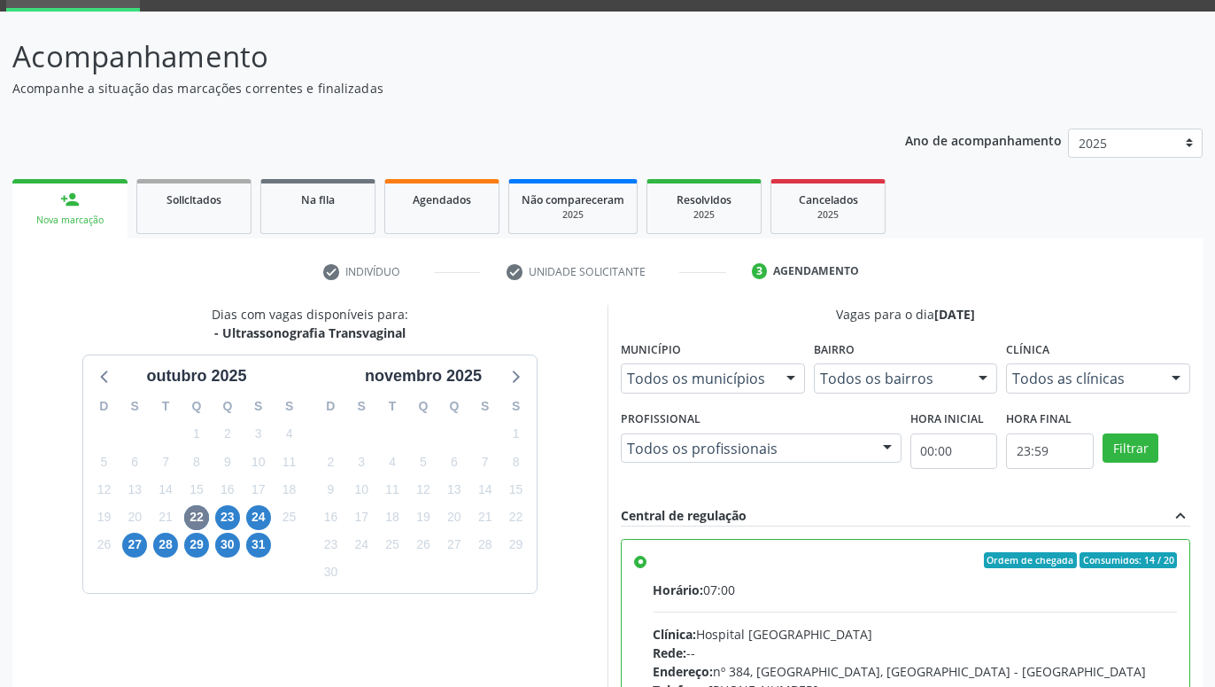
scroll to position [372, 0]
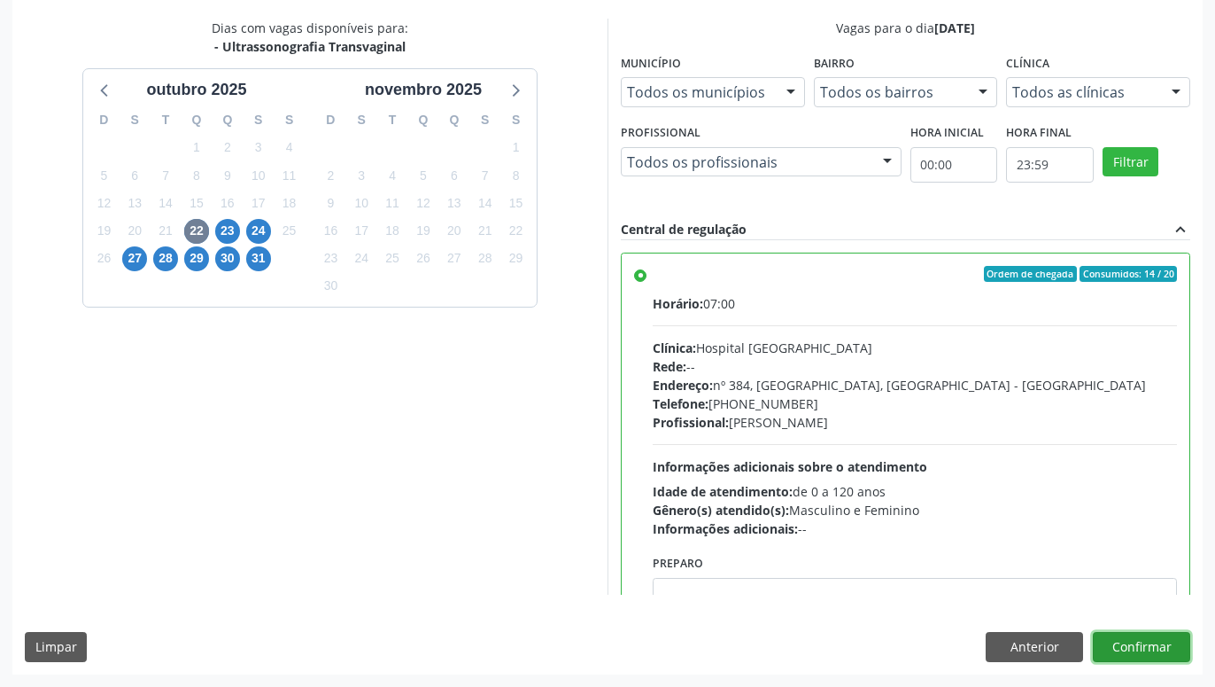
click at [1131, 643] on button "Confirmar" at bounding box center [1141, 647] width 97 height 30
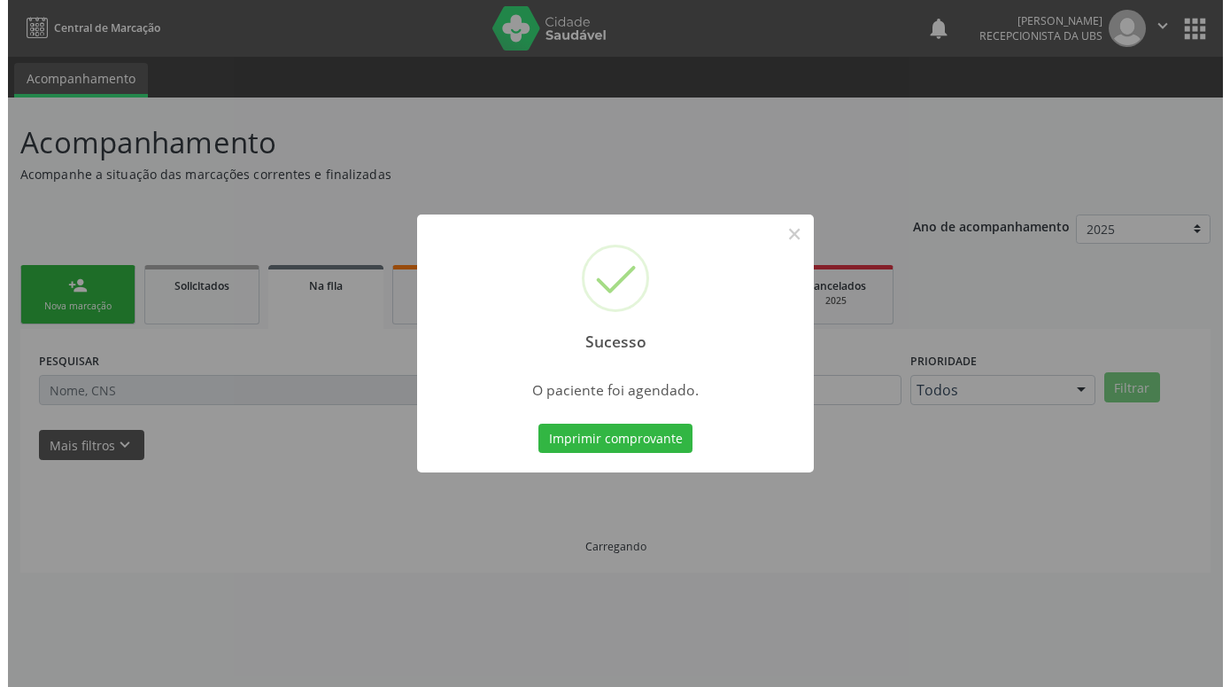
scroll to position [0, 0]
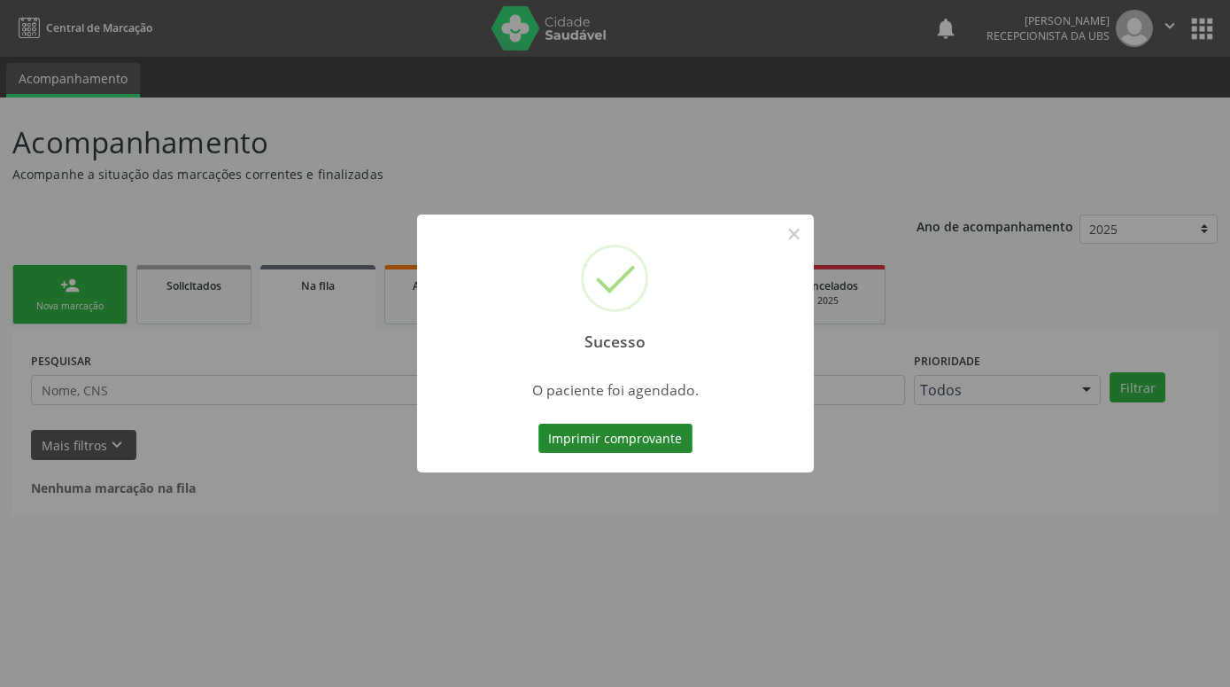
click at [670, 432] on button "Imprimir comprovante" at bounding box center [616, 438] width 154 height 30
